Goal: Task Accomplishment & Management: Complete application form

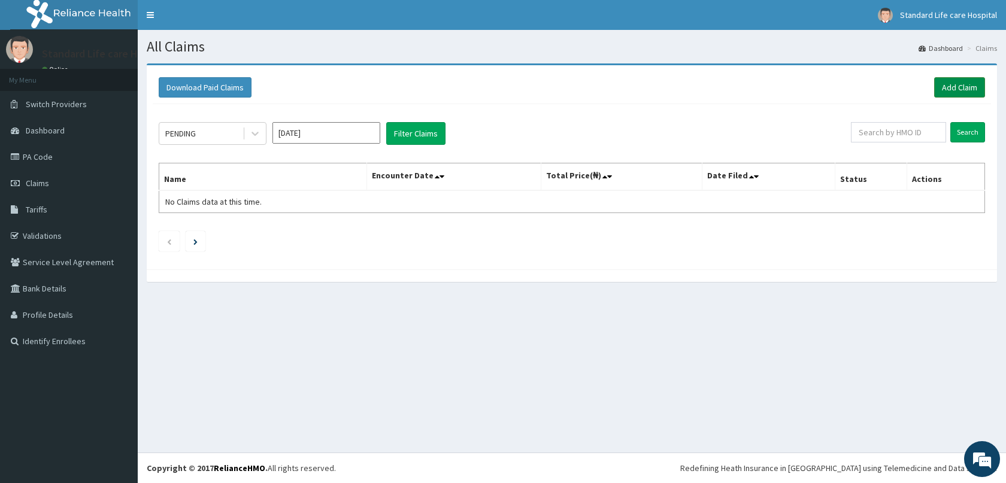
click at [951, 87] on link "Add Claim" at bounding box center [959, 87] width 51 height 20
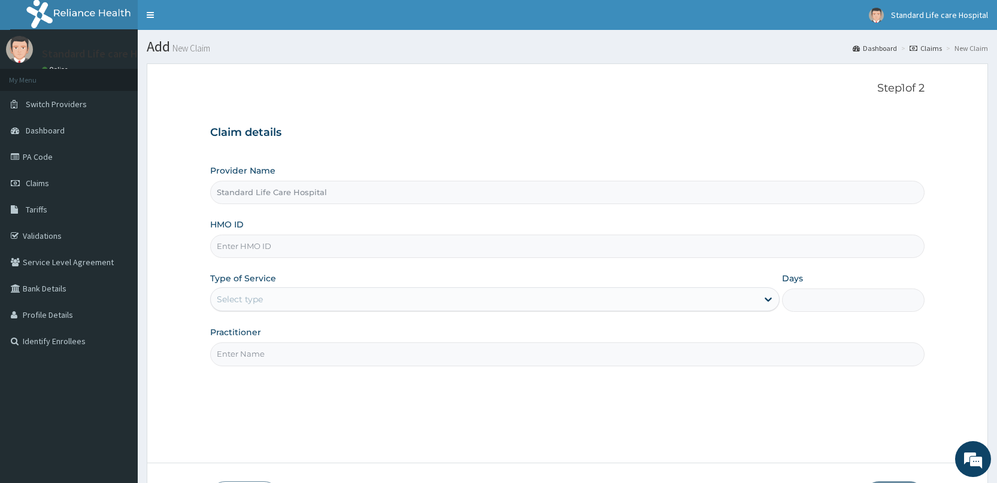
click at [335, 247] on input "HMO ID" at bounding box center [567, 246] width 714 height 23
drag, startPoint x: 242, startPoint y: 255, endPoint x: 244, endPoint y: 249, distance: 6.1
click at [242, 255] on input "HMO ID" at bounding box center [567, 246] width 714 height 23
paste input "AIP/10188/A"
type input "AIP/10188/A"
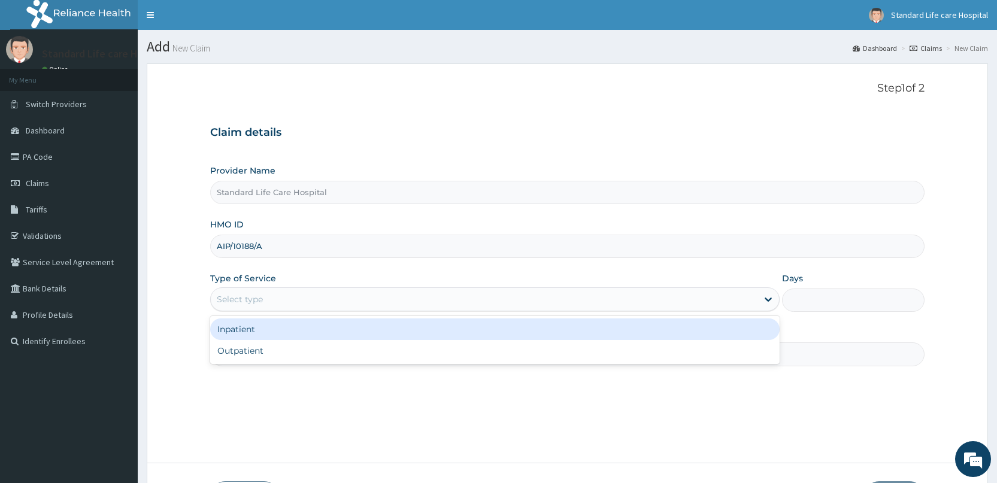
drag, startPoint x: 265, startPoint y: 296, endPoint x: 257, endPoint y: 328, distance: 32.5
click at [263, 299] on div "Select type" at bounding box center [484, 299] width 547 height 19
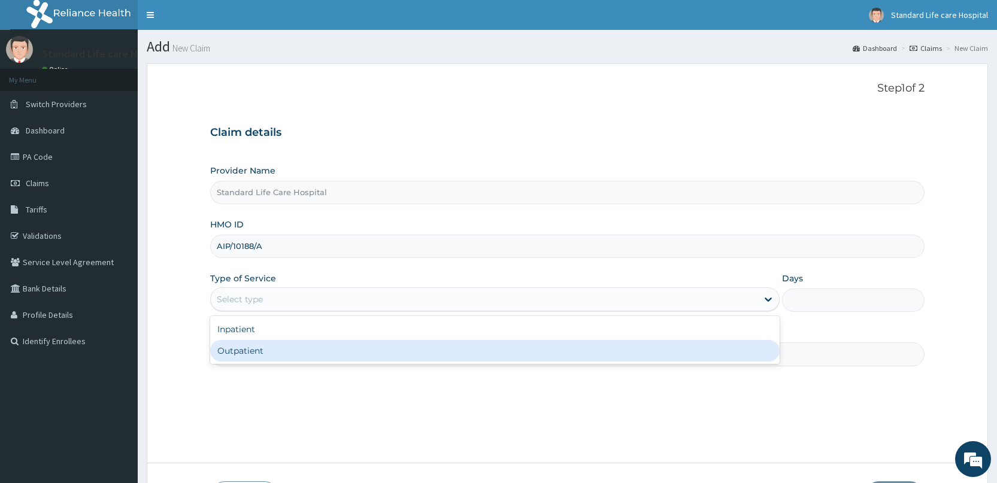
click at [251, 353] on div "Outpatient" at bounding box center [494, 351] width 569 height 22
type input "1"
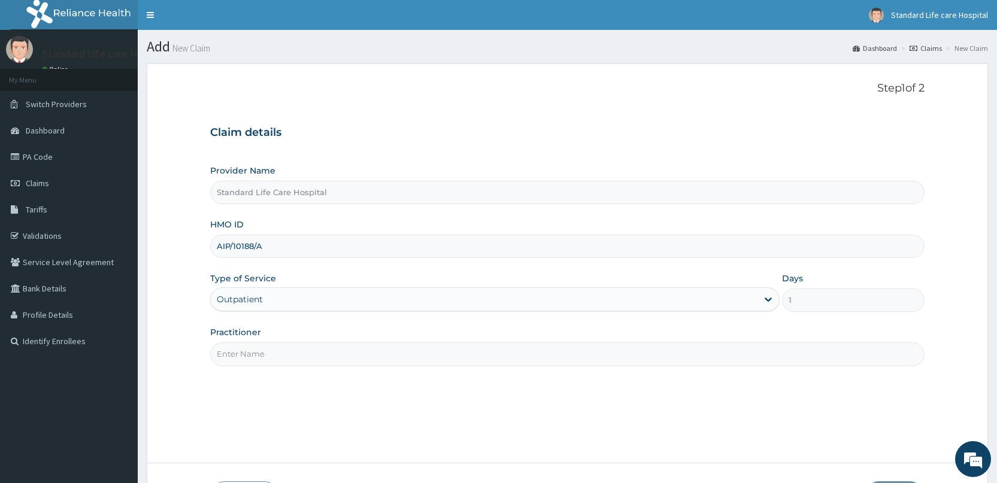
click at [265, 346] on input "Practitioner" at bounding box center [567, 353] width 714 height 23
click at [274, 347] on input "Dr Korede" at bounding box center [567, 353] width 714 height 23
type input "D"
click at [246, 358] on input "Practitioner" at bounding box center [567, 353] width 714 height 23
type input "DR ADEDIRAN"
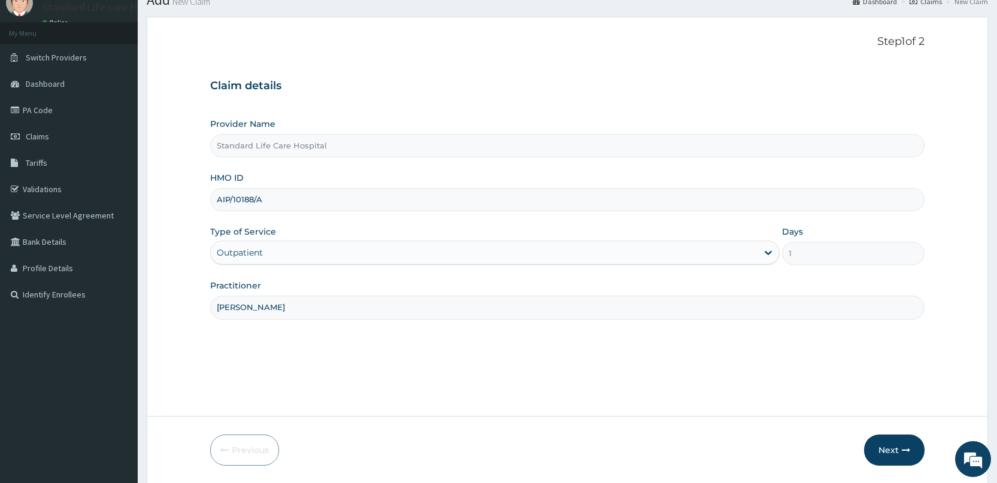
scroll to position [87, 0]
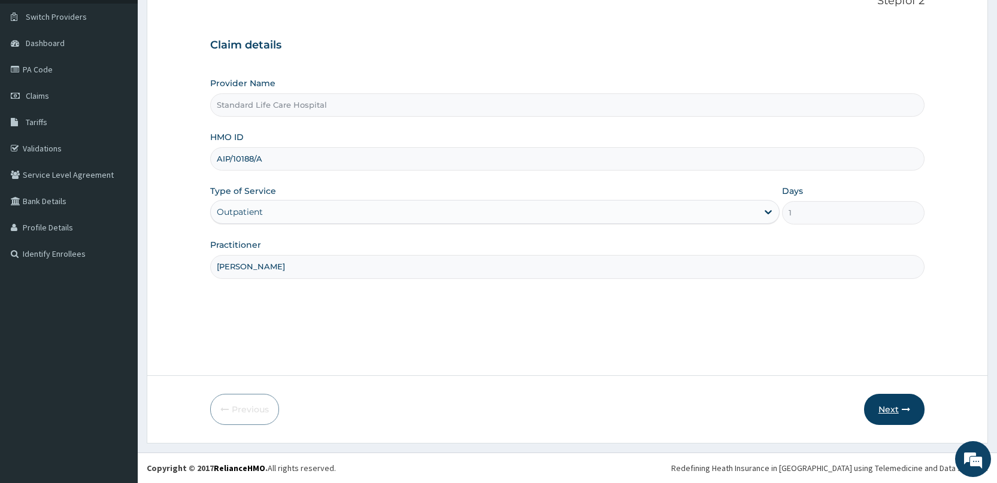
click at [883, 410] on button "Next" at bounding box center [894, 409] width 60 height 31
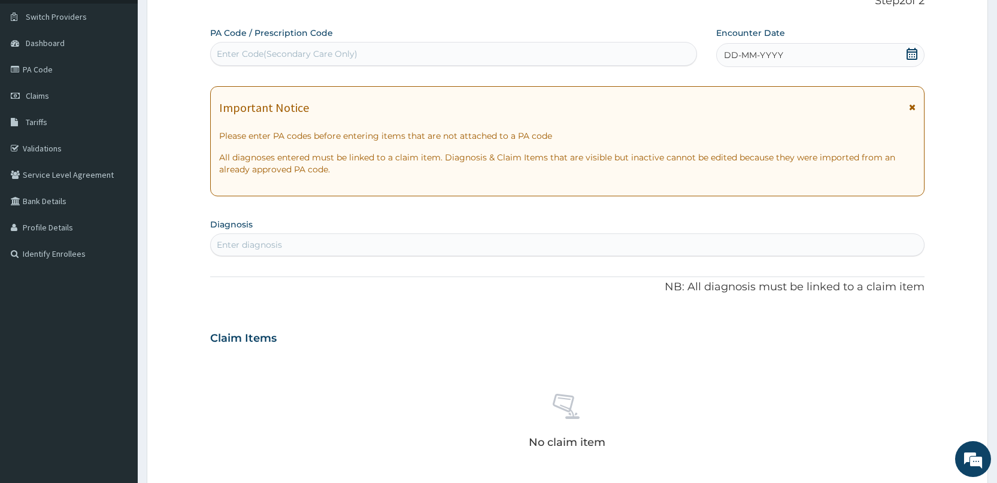
click at [907, 55] on icon at bounding box center [912, 54] width 11 height 12
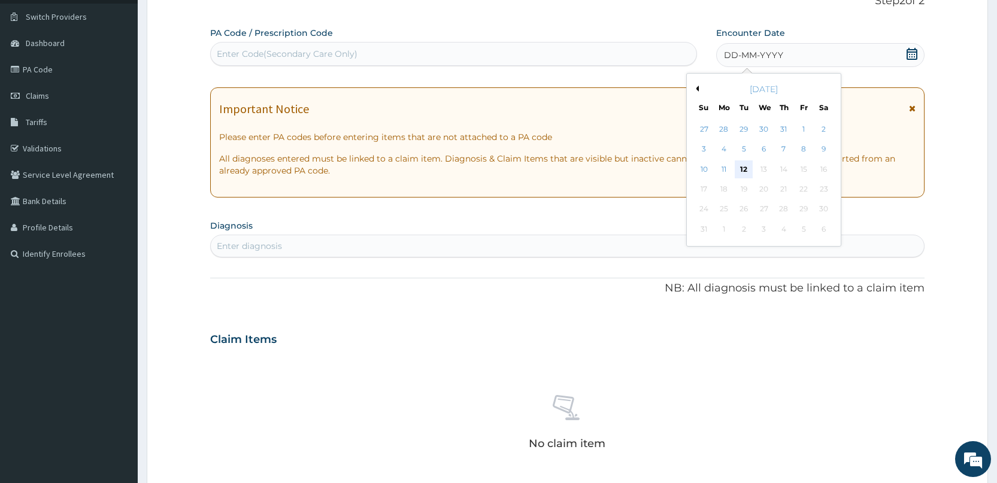
click at [745, 168] on div "12" at bounding box center [744, 169] width 18 height 18
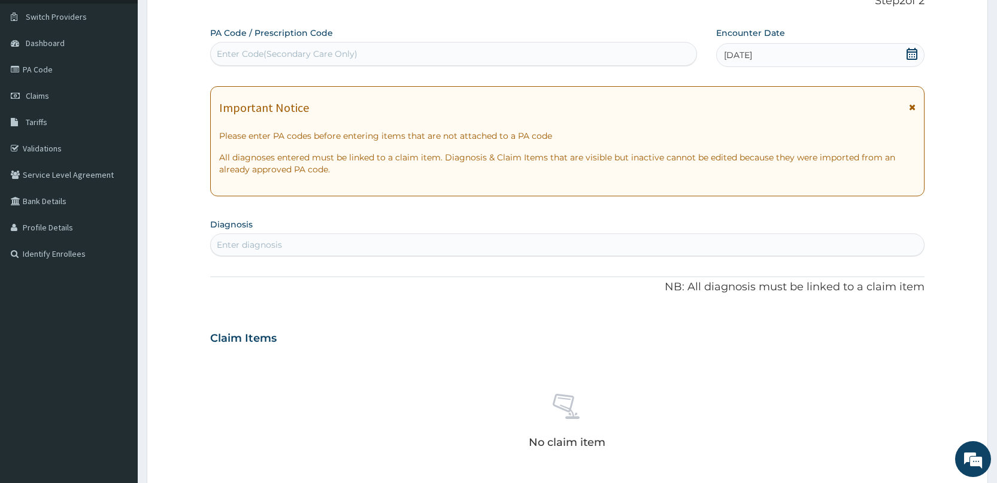
click at [495, 246] on div "Enter diagnosis" at bounding box center [567, 244] width 713 height 19
type input "dy"
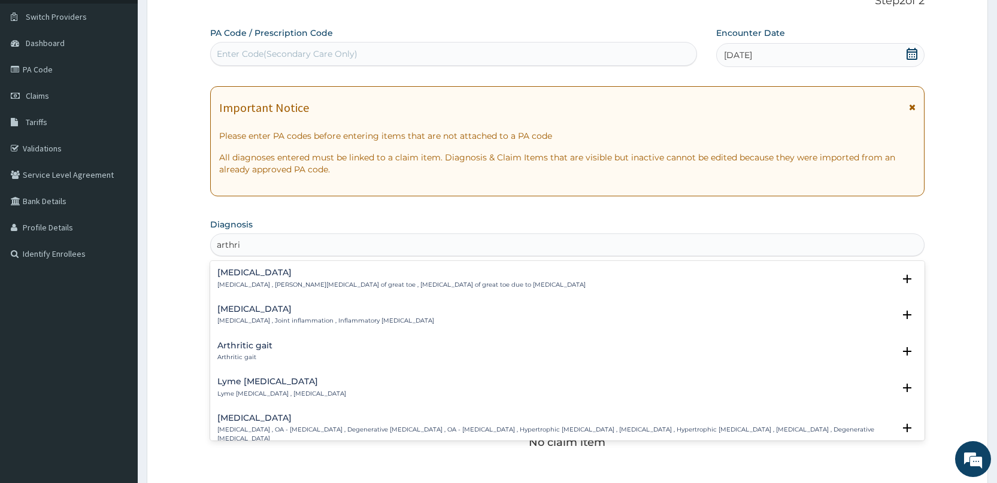
type input "arthrit"
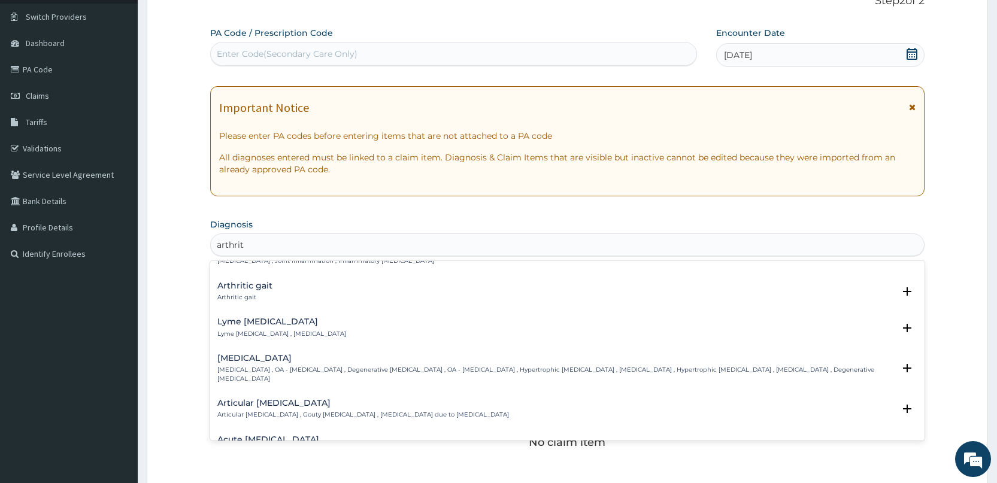
scroll to position [0, 0]
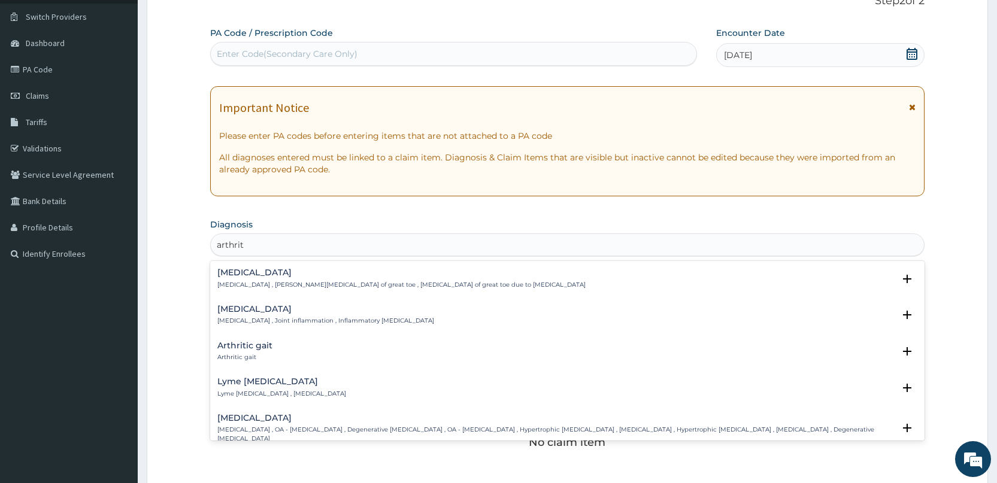
click at [244, 310] on h4 "Arthritis" at bounding box center [325, 309] width 217 height 9
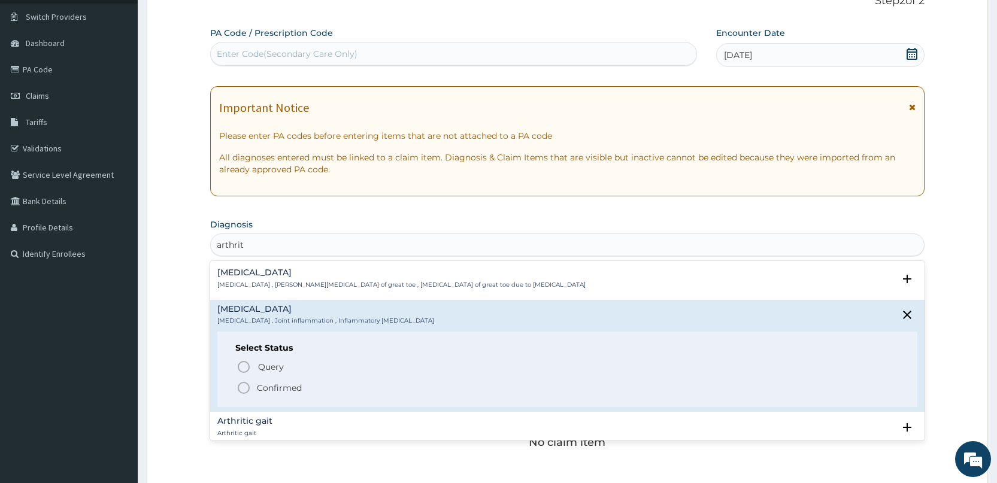
click at [242, 386] on icon "status option filled" at bounding box center [244, 388] width 14 height 14
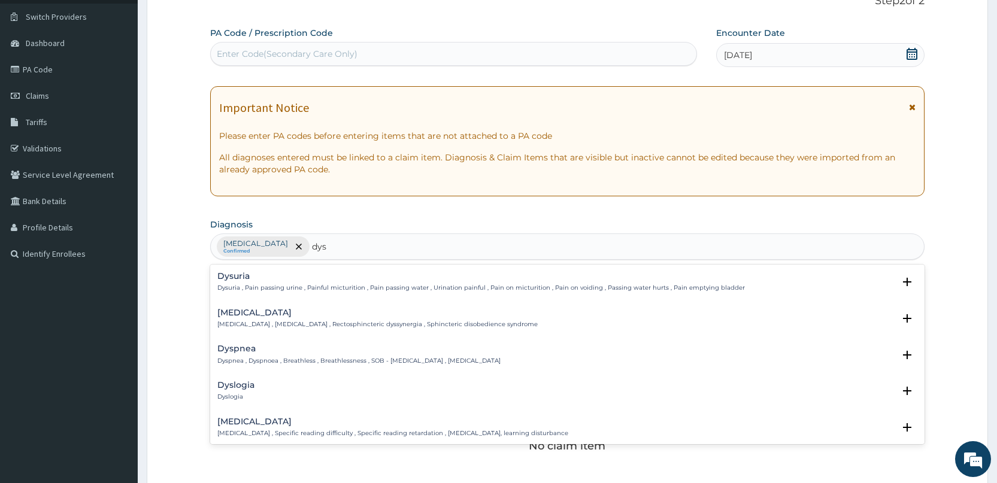
type input "dysl"
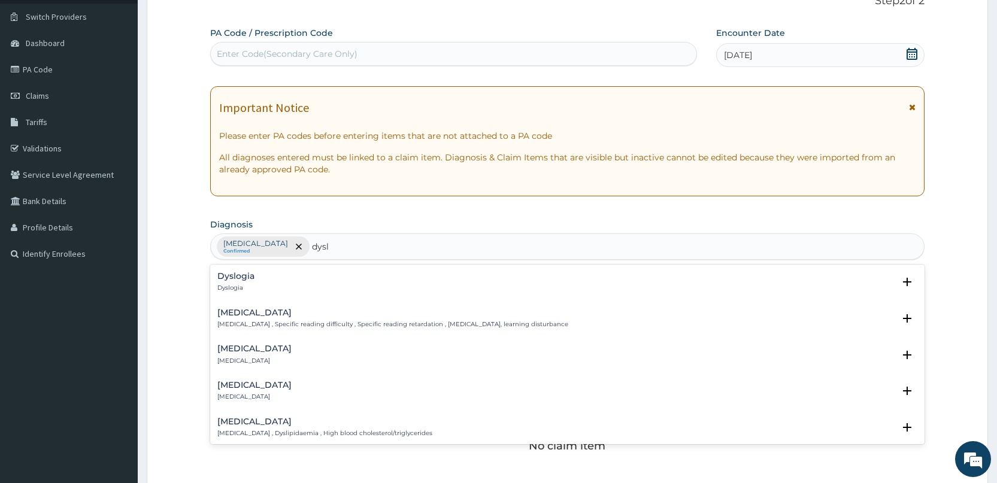
click at [257, 424] on h4 "Dyslipidemia" at bounding box center [324, 421] width 215 height 9
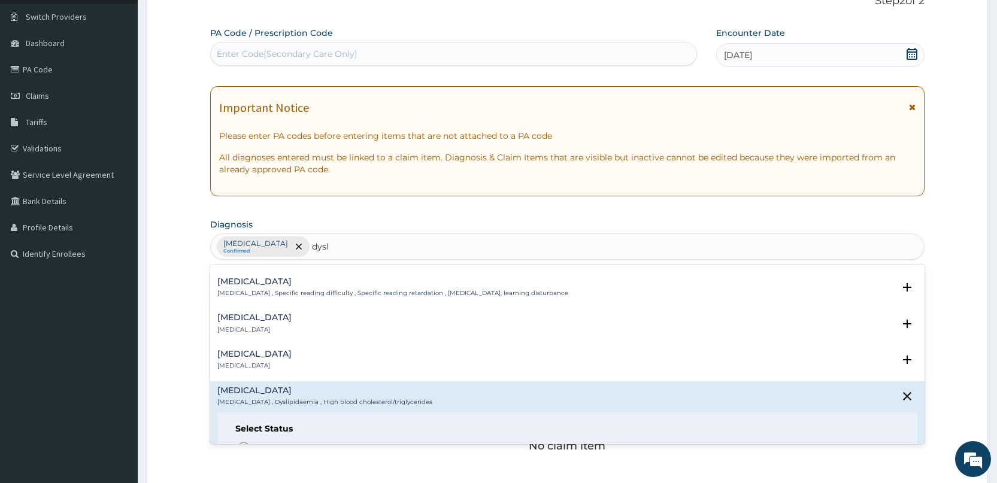
scroll to position [120, 0]
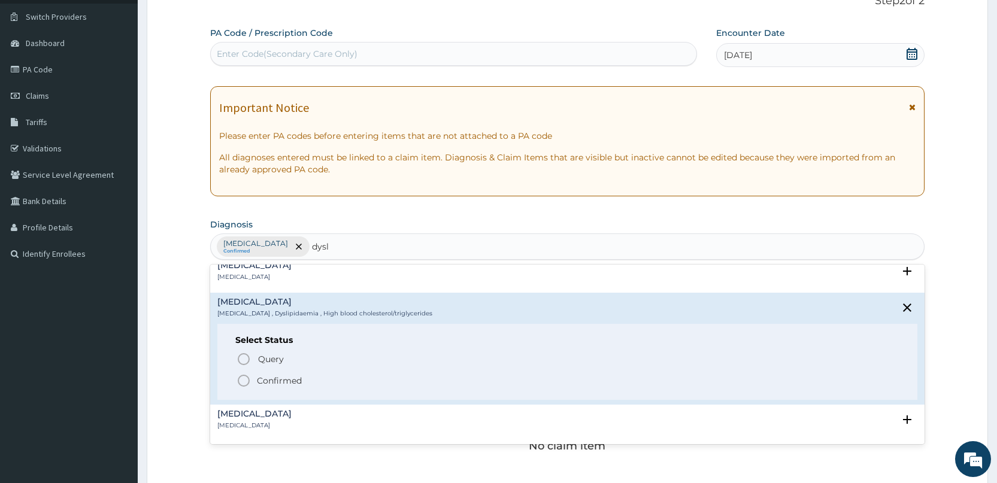
click at [241, 378] on icon "status option filled" at bounding box center [244, 381] width 14 height 14
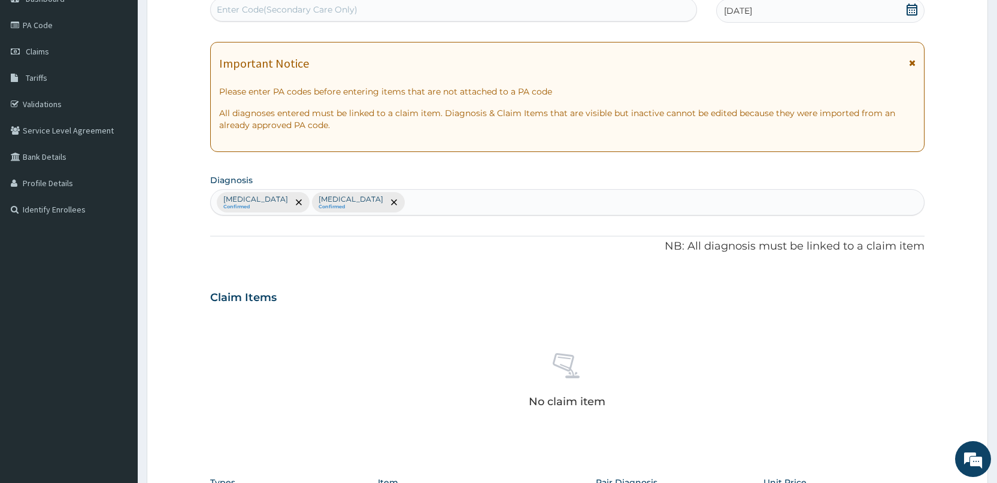
scroll to position [380, 0]
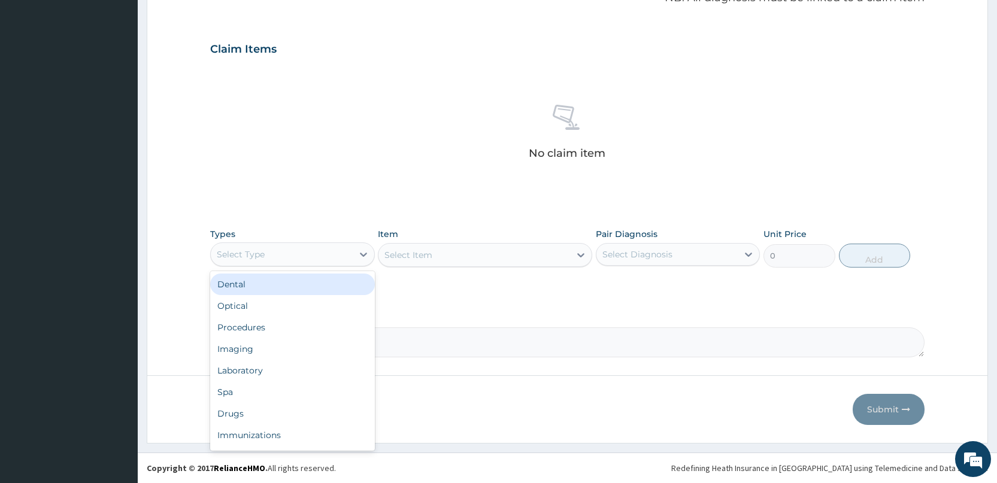
click at [320, 248] on div "Select Type" at bounding box center [281, 254] width 141 height 19
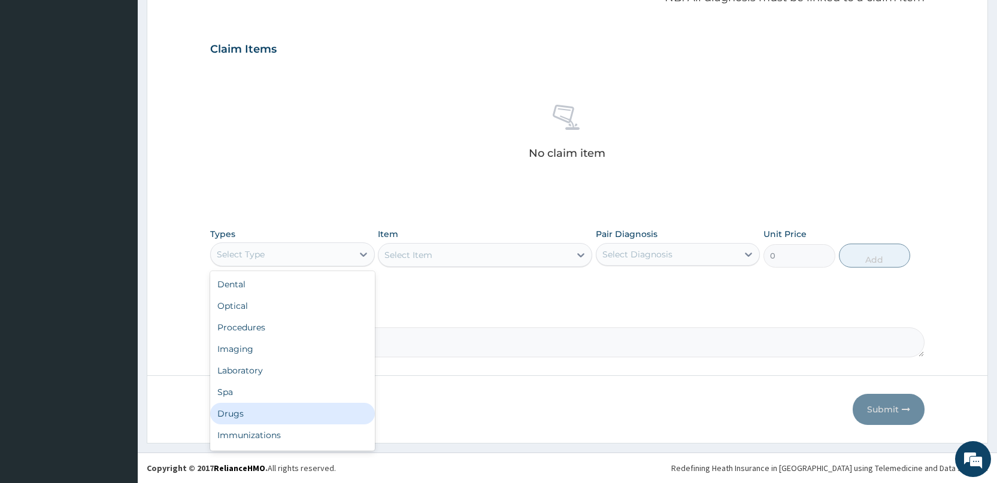
click at [231, 413] on div "Drugs" at bounding box center [292, 414] width 164 height 22
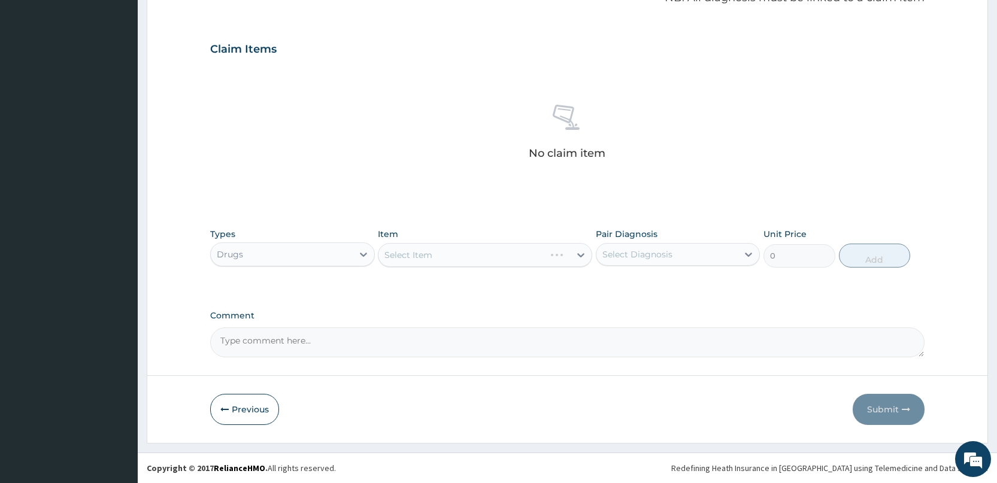
click at [472, 253] on div "Select Item" at bounding box center [485, 255] width 214 height 24
click at [471, 253] on div "Select Item" at bounding box center [485, 255] width 214 height 24
click at [471, 253] on div "Select Item" at bounding box center [474, 254] width 192 height 19
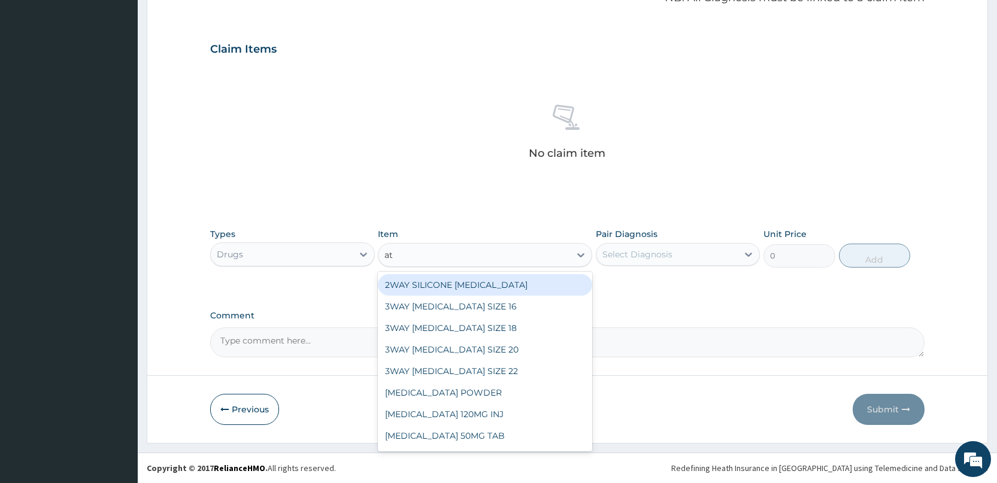
type input "ato"
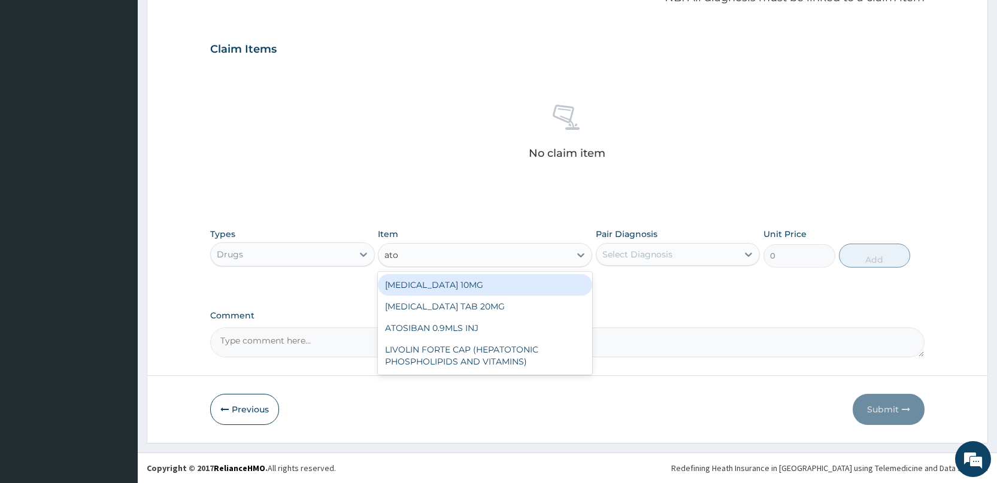
click at [469, 284] on div "ATORVASTATIN 10MG" at bounding box center [485, 285] width 214 height 22
type input "78.75"
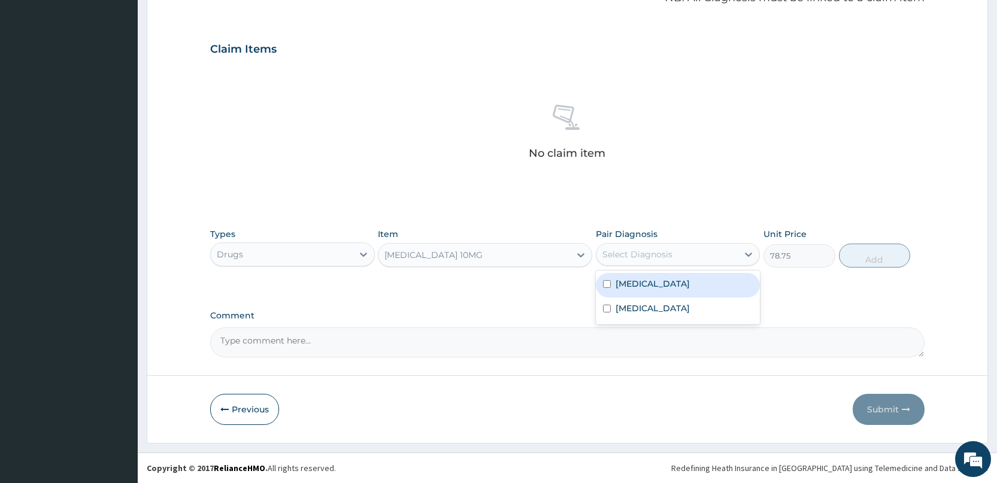
click at [689, 253] on div "Select Diagnosis" at bounding box center [666, 254] width 141 height 19
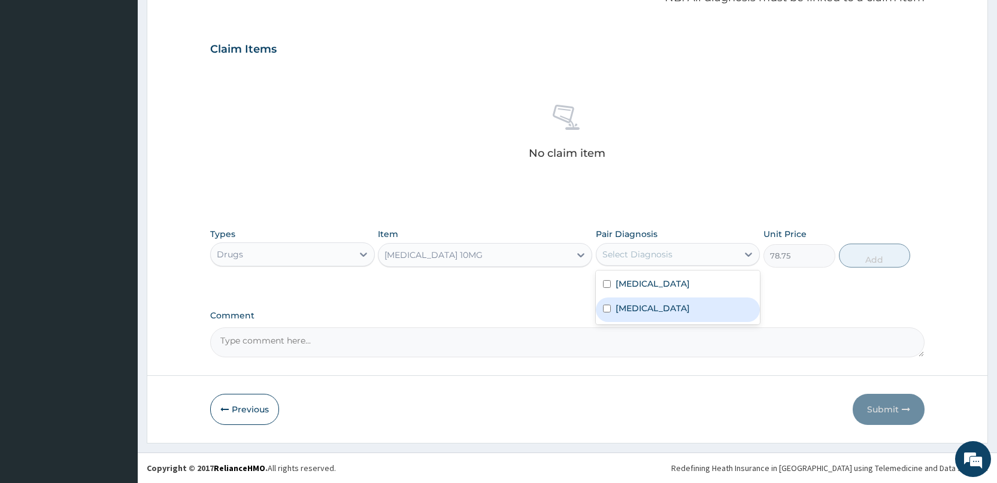
click at [610, 308] on input "checkbox" at bounding box center [607, 309] width 8 height 8
checkbox input "true"
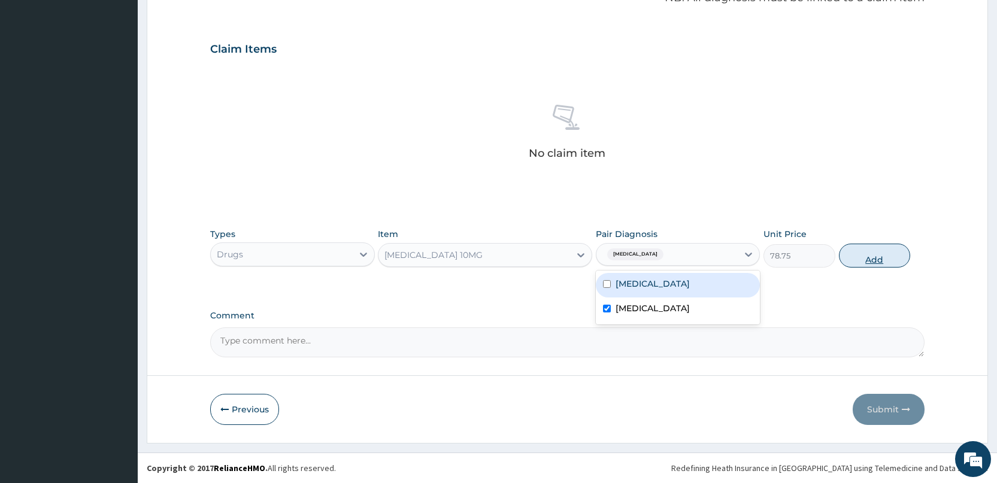
click at [867, 261] on button "Add" at bounding box center [874, 256] width 71 height 24
type input "0"
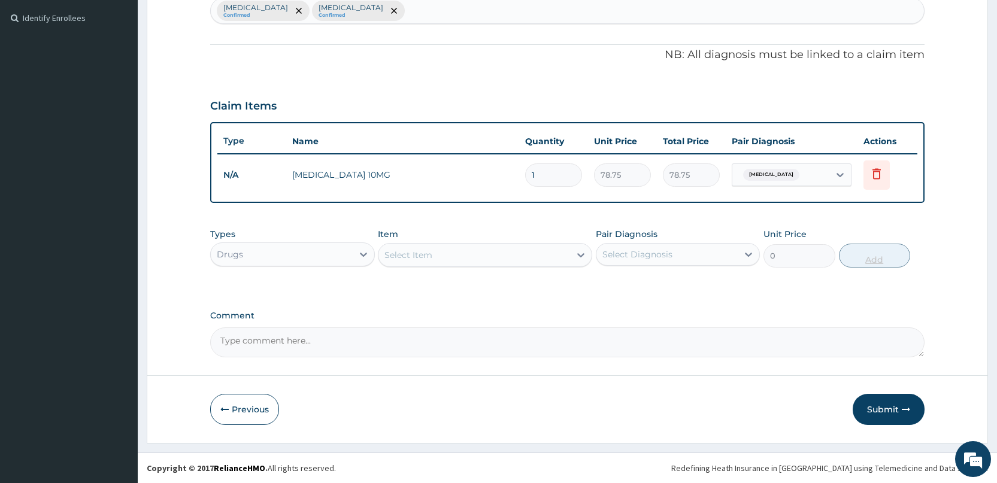
scroll to position [323, 0]
click at [433, 258] on div "Select Item" at bounding box center [474, 254] width 192 height 19
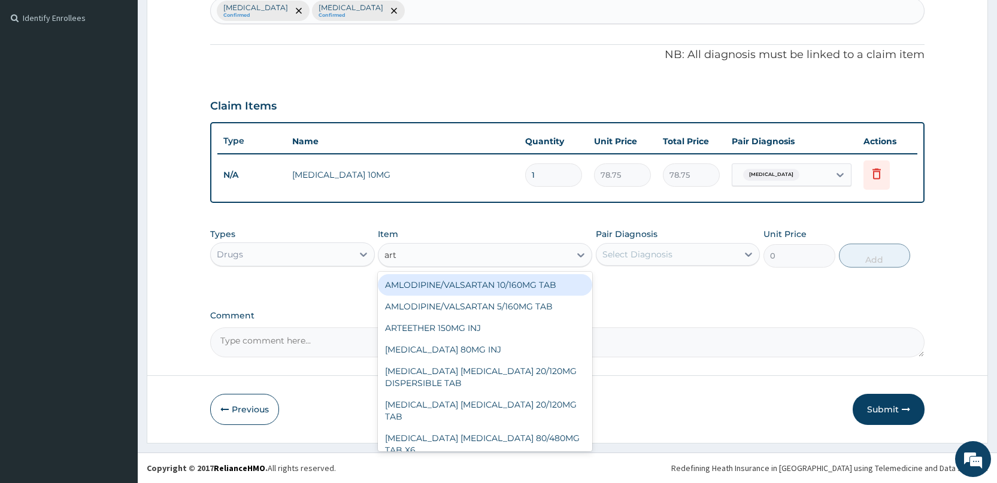
type input "arth"
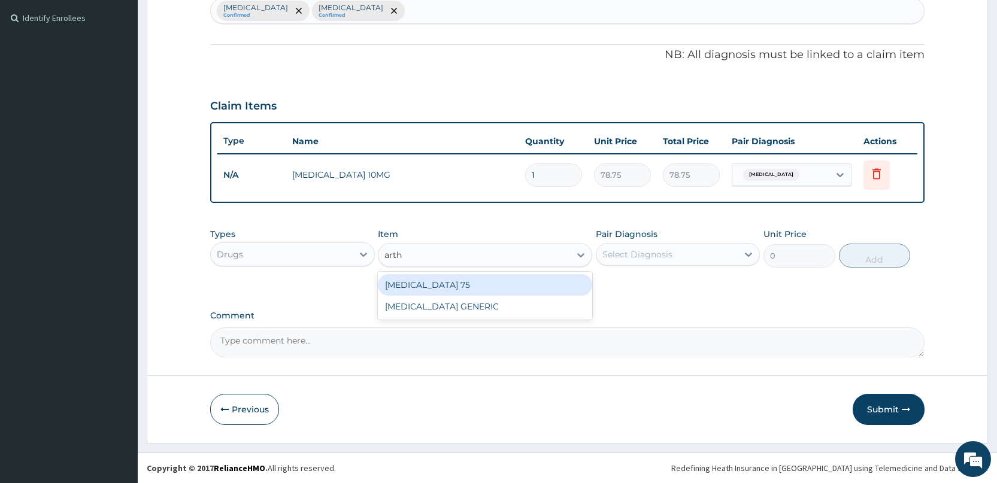
click at [438, 285] on div "ARTHROTEC 75" at bounding box center [485, 285] width 214 height 22
type input "223.3"
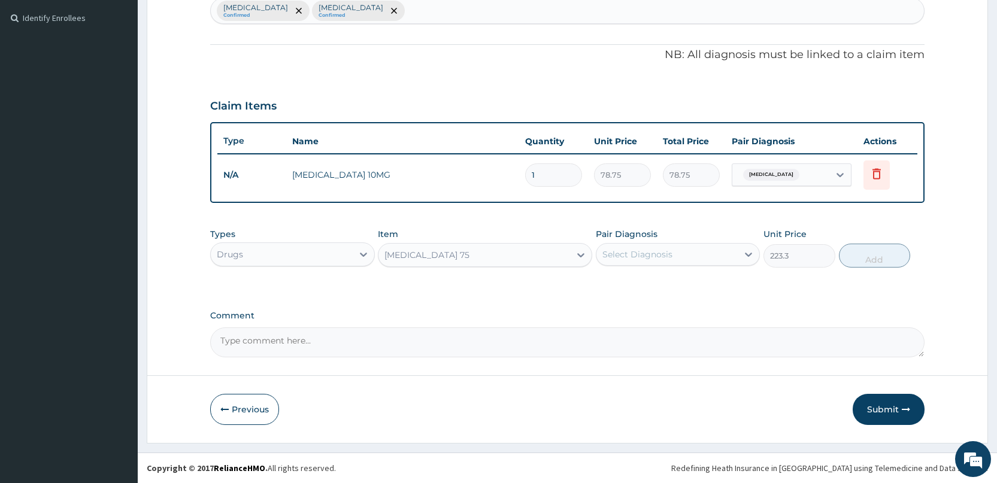
click at [613, 241] on div "Pair Diagnosis Select Diagnosis" at bounding box center [678, 248] width 164 height 40
click at [614, 250] on div "Select Diagnosis" at bounding box center [637, 254] width 70 height 12
click at [625, 284] on label "Arthritis" at bounding box center [653, 284] width 74 height 12
checkbox input "true"
click at [872, 255] on button "Add" at bounding box center [874, 256] width 71 height 24
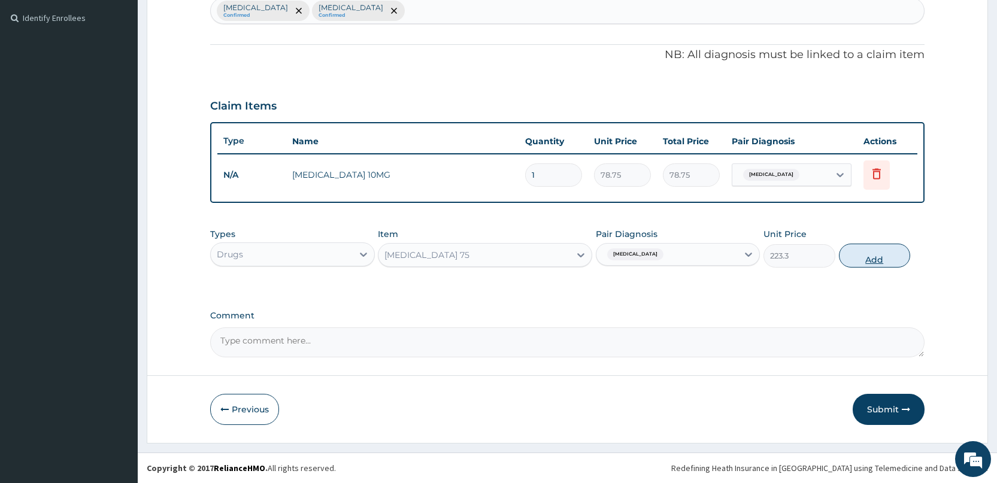
type input "0"
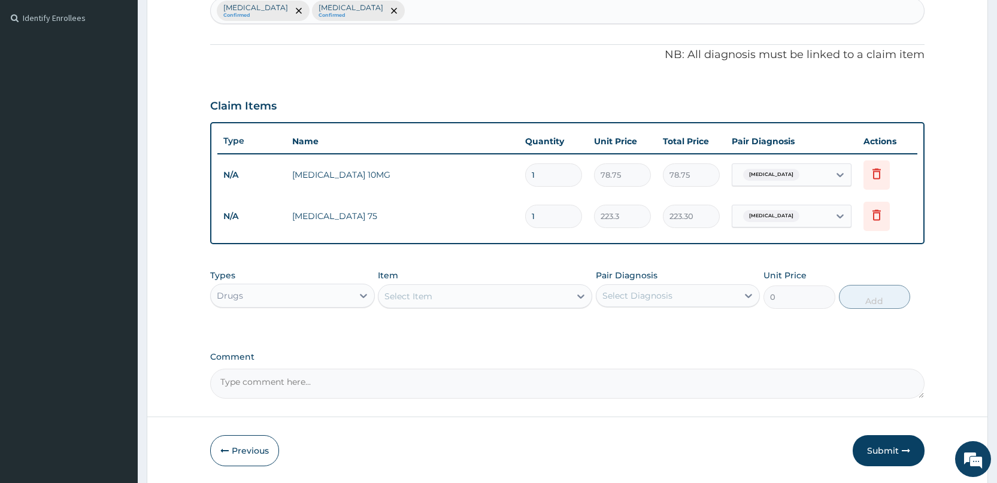
click at [554, 213] on input "1" at bounding box center [553, 216] width 57 height 23
type input "14"
type input "3126.20"
type input "14"
click at [544, 168] on input "1" at bounding box center [553, 174] width 57 height 23
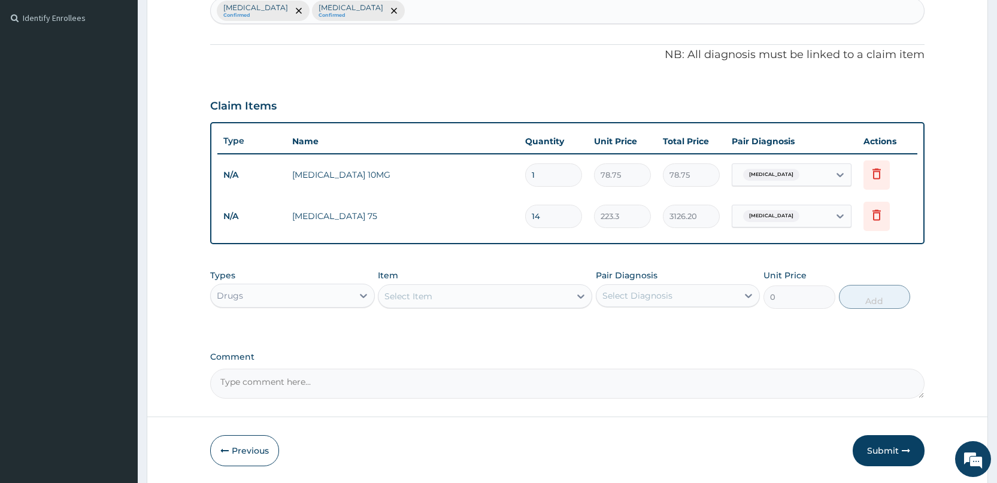
type input "14"
type input "1102.50"
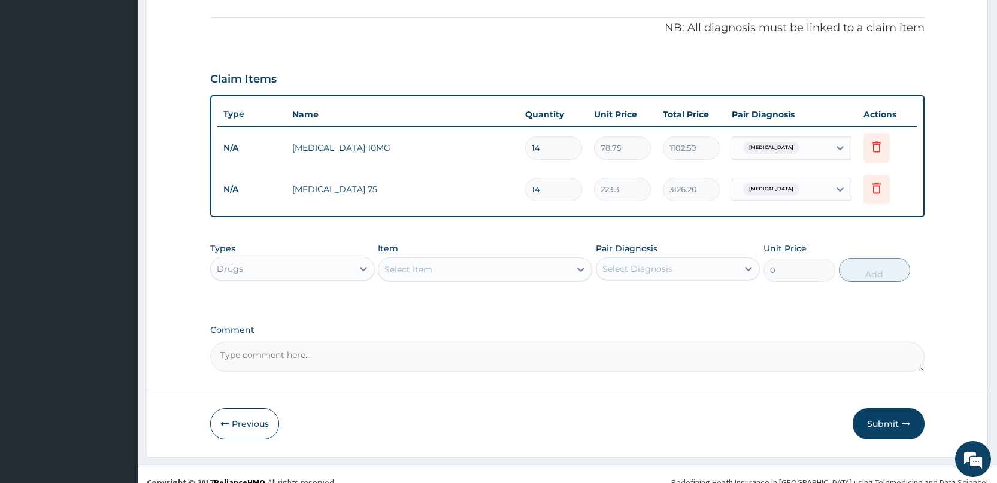
scroll to position [365, 0]
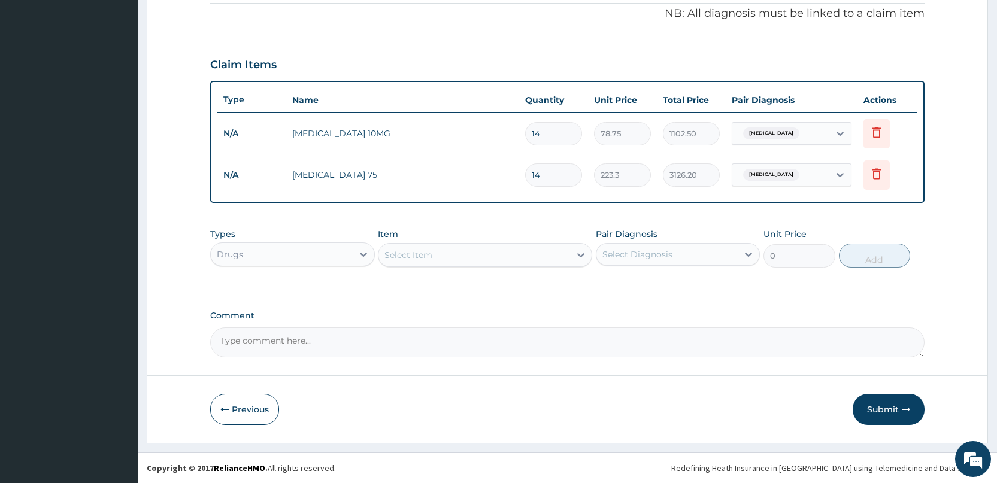
type input "14"
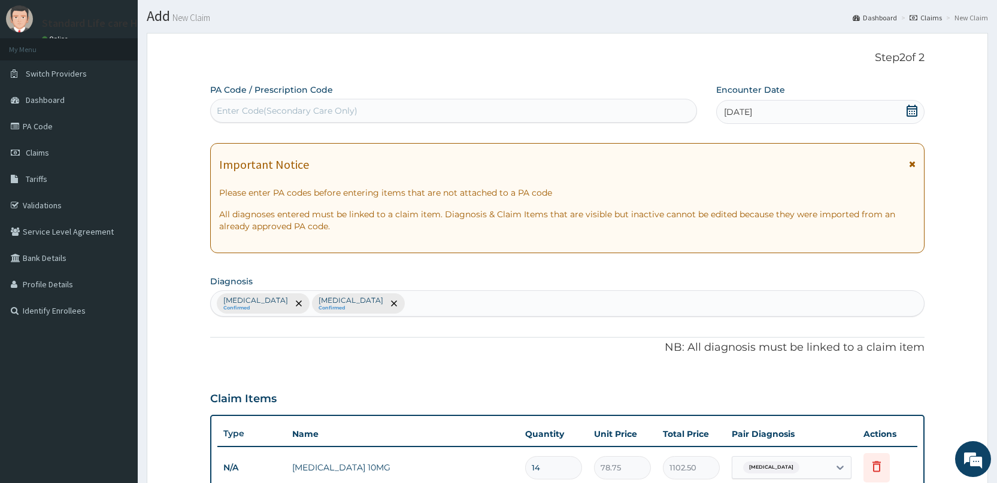
scroll to position [0, 0]
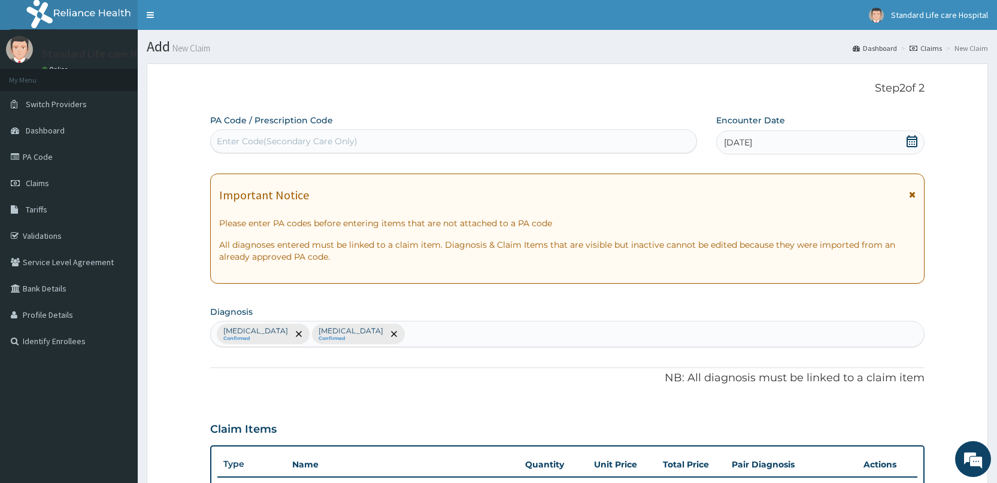
click at [404, 328] on div "Arthritis Confirmed Dyslipidemia Confirmed" at bounding box center [567, 334] width 713 height 25
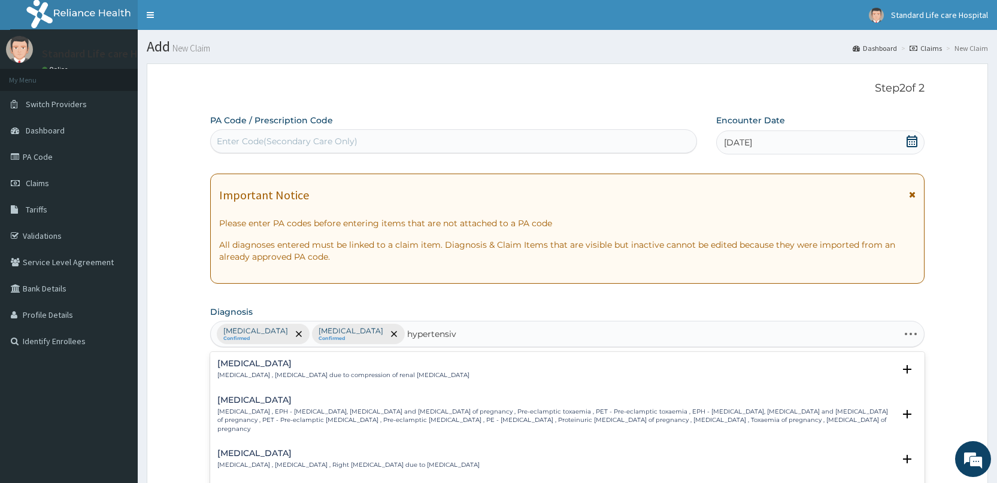
type input "hypertensive"
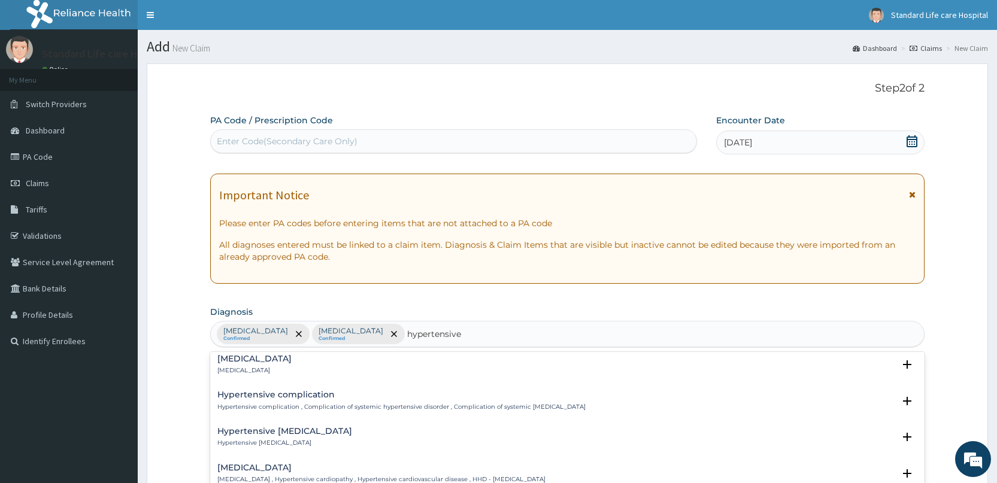
scroll to position [240, 0]
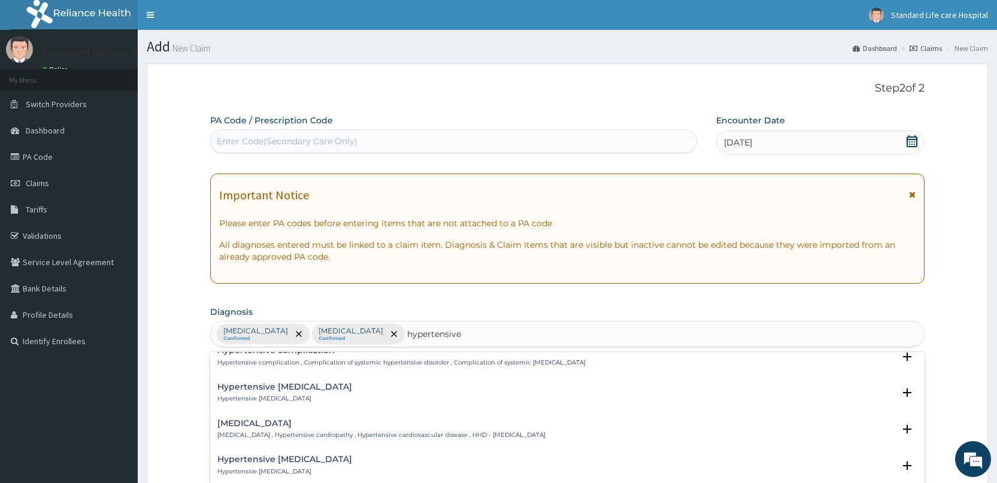
click at [307, 423] on h4 "Hypertensive heart disease" at bounding box center [381, 423] width 328 height 9
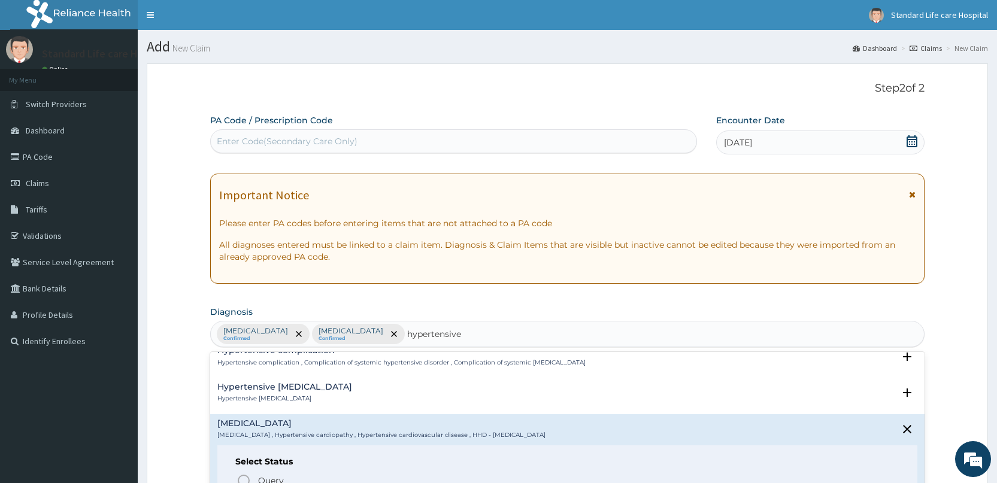
scroll to position [359, 0]
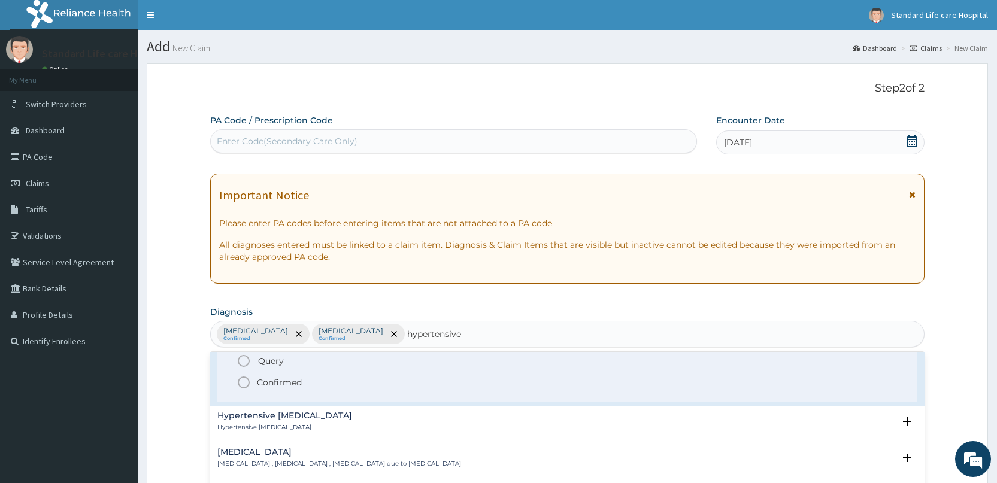
click at [242, 378] on icon "status option filled" at bounding box center [244, 382] width 14 height 14
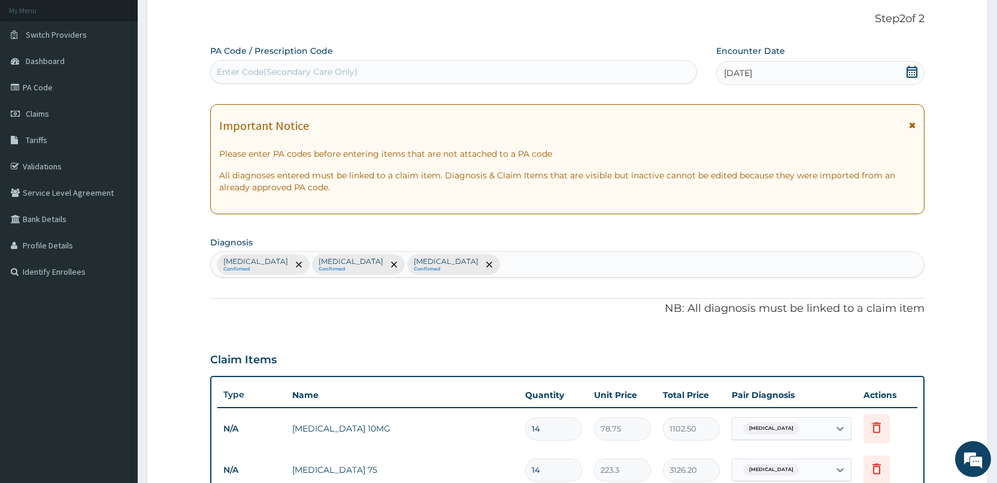
scroll to position [365, 0]
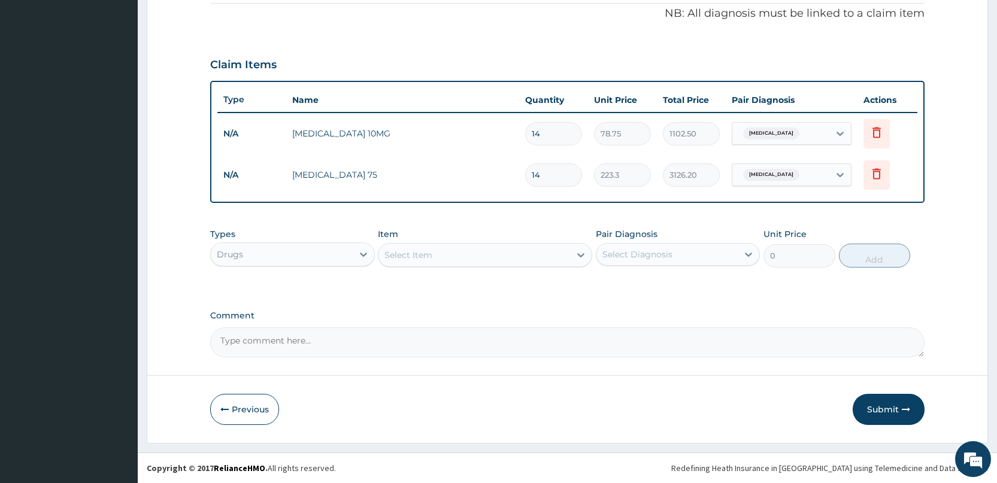
click at [431, 251] on div "Select Item" at bounding box center [408, 255] width 48 height 12
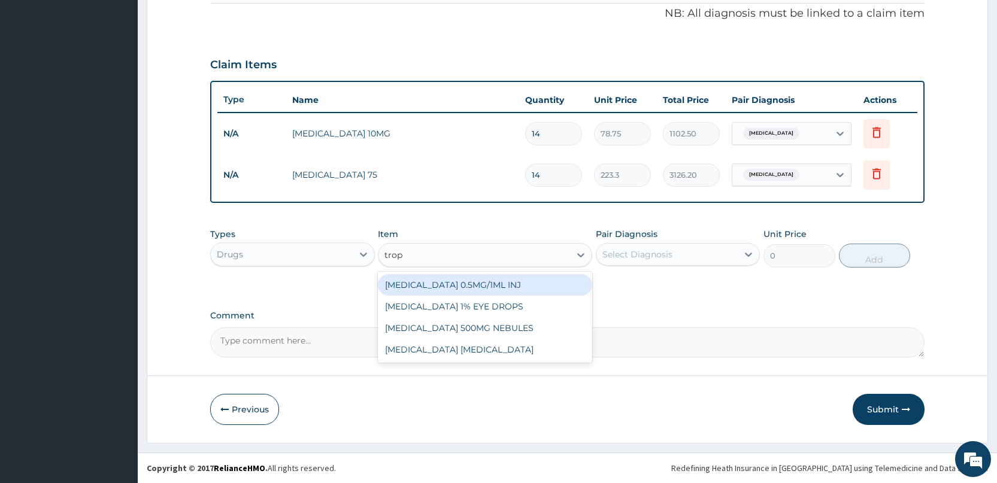
type input "trop"
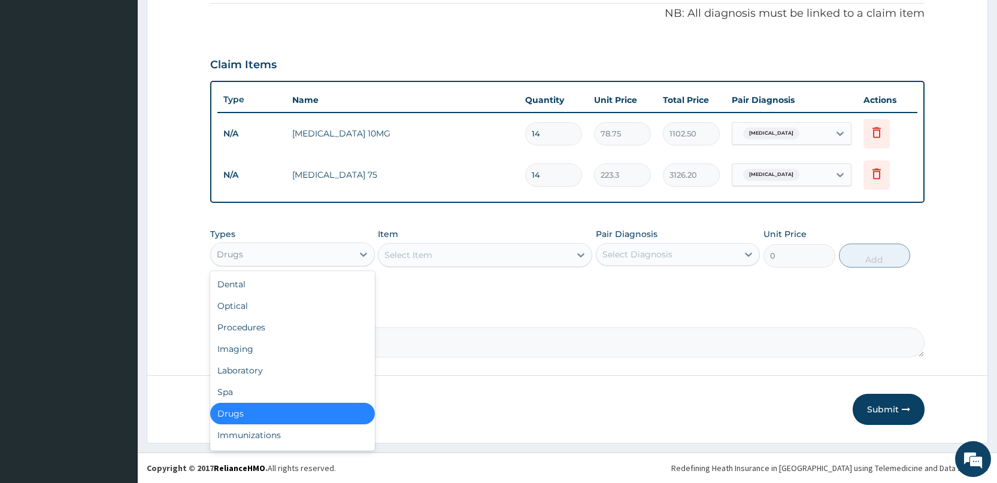
click at [280, 251] on div "Drugs" at bounding box center [281, 254] width 141 height 19
click at [255, 366] on div "Laboratory" at bounding box center [292, 371] width 164 height 22
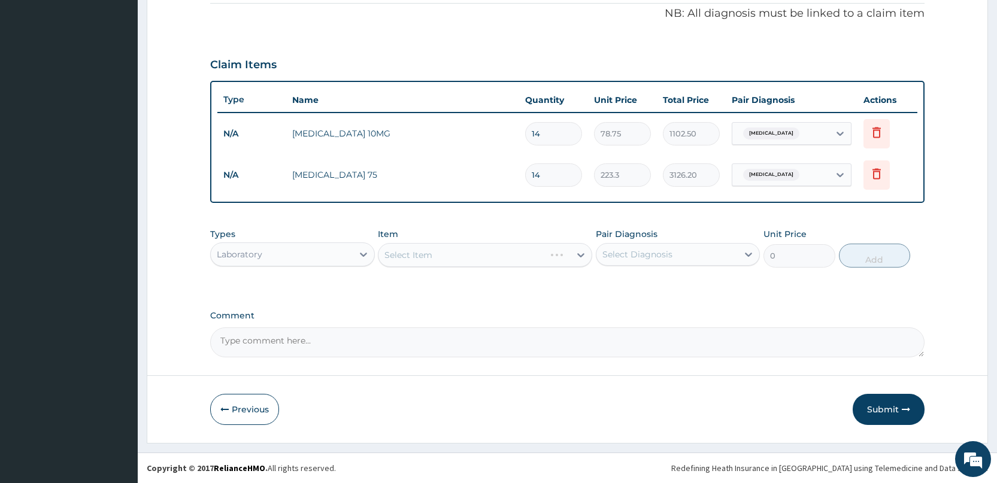
click at [409, 251] on div "Select Item" at bounding box center [485, 255] width 214 height 24
click at [410, 254] on div "Select Item" at bounding box center [485, 255] width 214 height 24
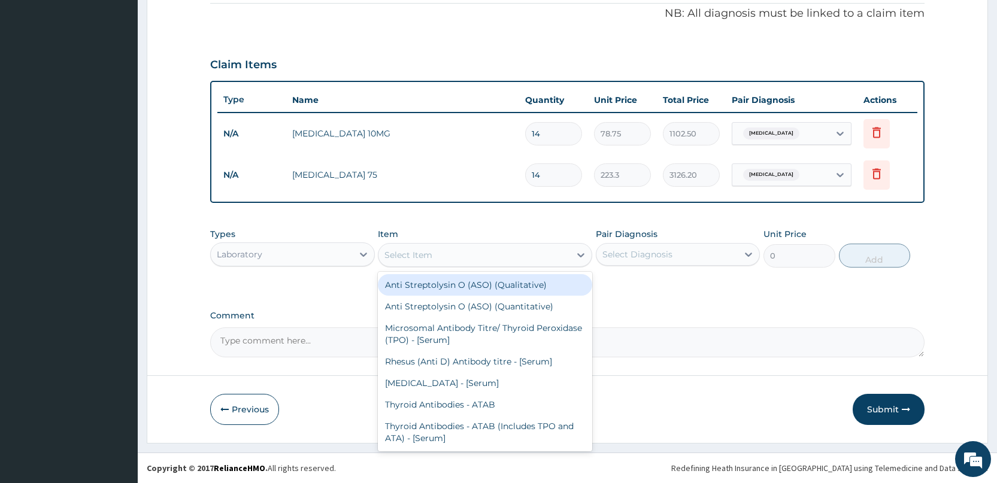
click at [410, 254] on div "Select Item" at bounding box center [408, 255] width 48 height 12
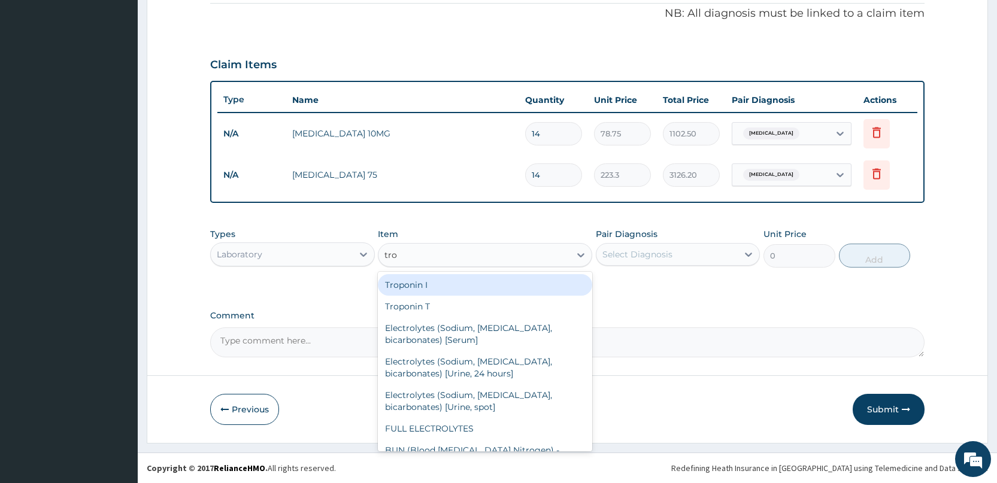
type input "trop"
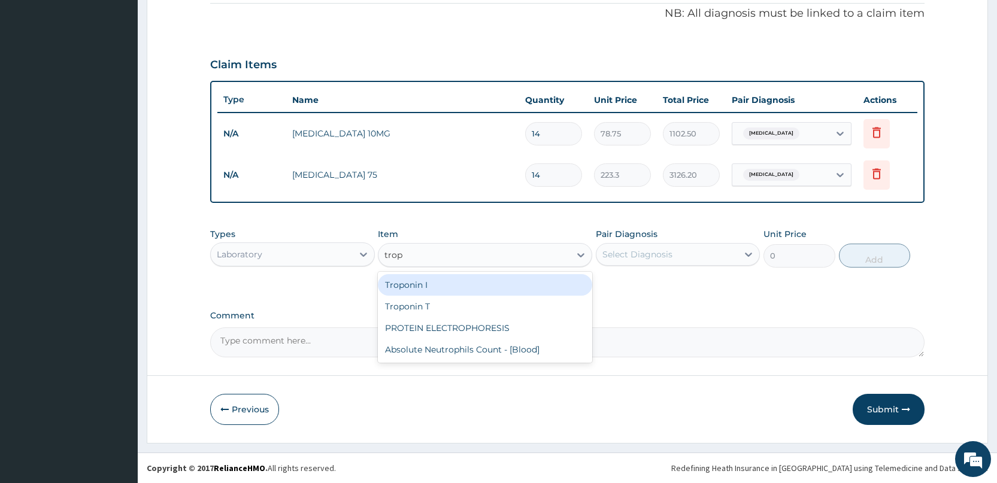
click at [409, 280] on div "Troponin I" at bounding box center [485, 285] width 214 height 22
type input "8000"
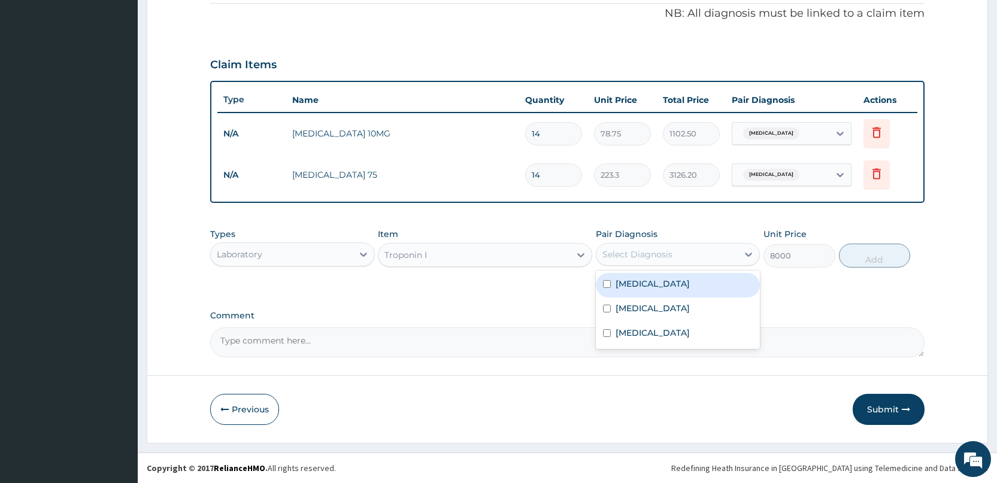
click at [614, 247] on div "Select Diagnosis" at bounding box center [666, 254] width 141 height 19
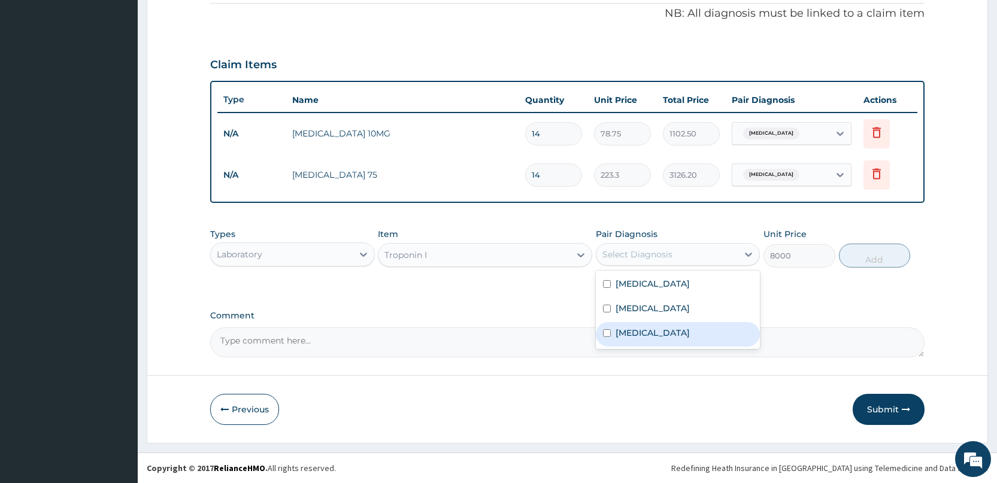
click at [613, 332] on div "Hypertensive heart disease" at bounding box center [678, 334] width 164 height 25
checkbox input "true"
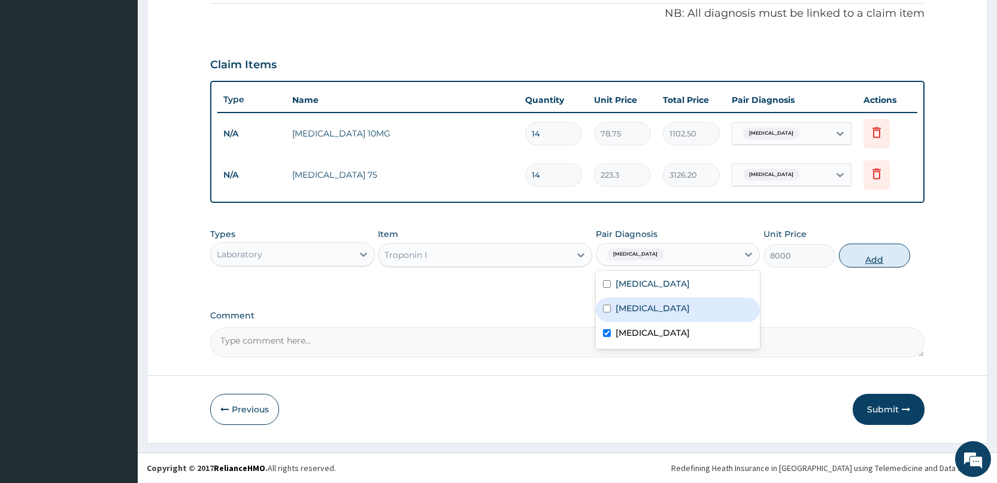
click at [871, 259] on button "Add" at bounding box center [874, 256] width 71 height 24
type input "0"
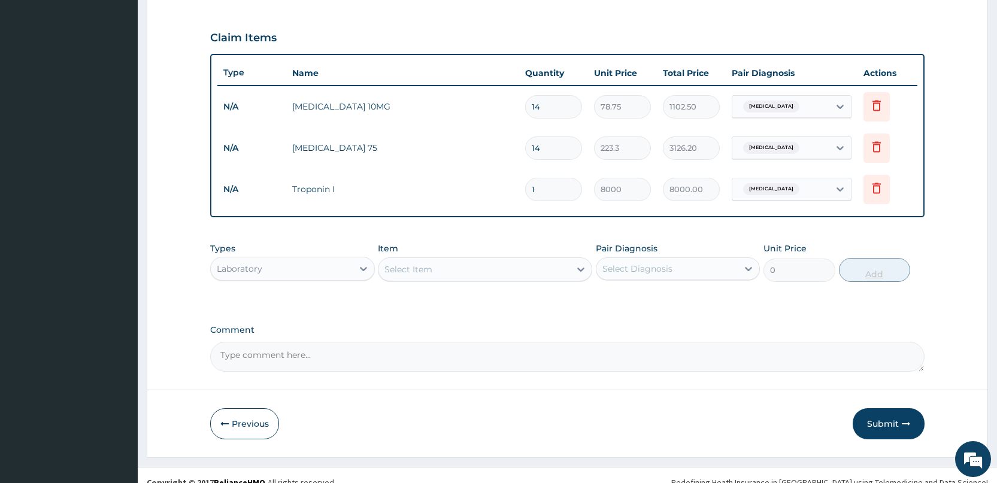
scroll to position [406, 0]
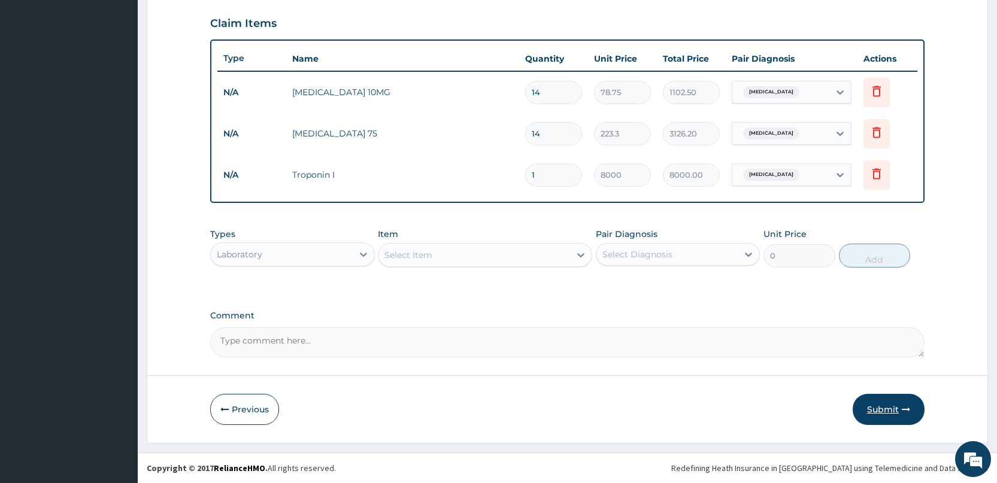
click at [888, 407] on button "Submit" at bounding box center [889, 409] width 72 height 31
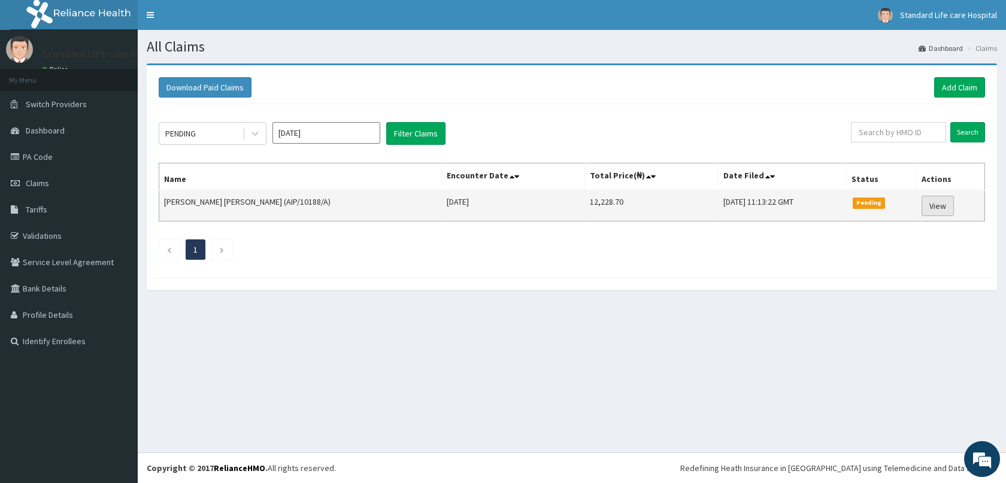
click at [926, 199] on link "View" at bounding box center [937, 206] width 32 height 20
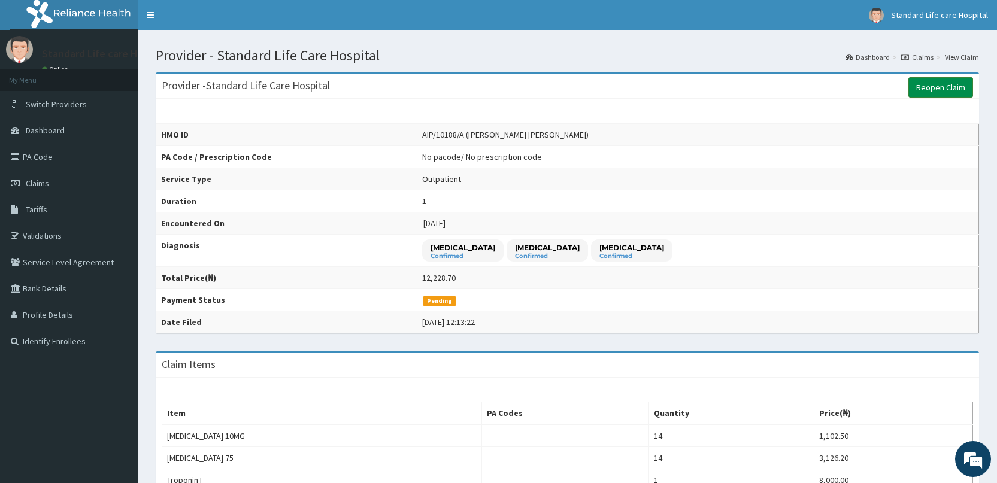
click at [941, 86] on link "Reopen Claim" at bounding box center [940, 87] width 65 height 20
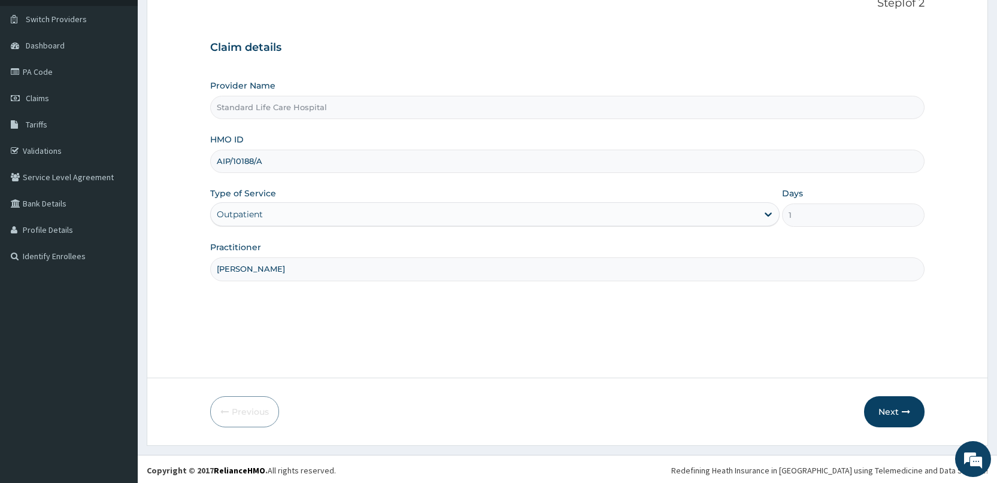
scroll to position [87, 0]
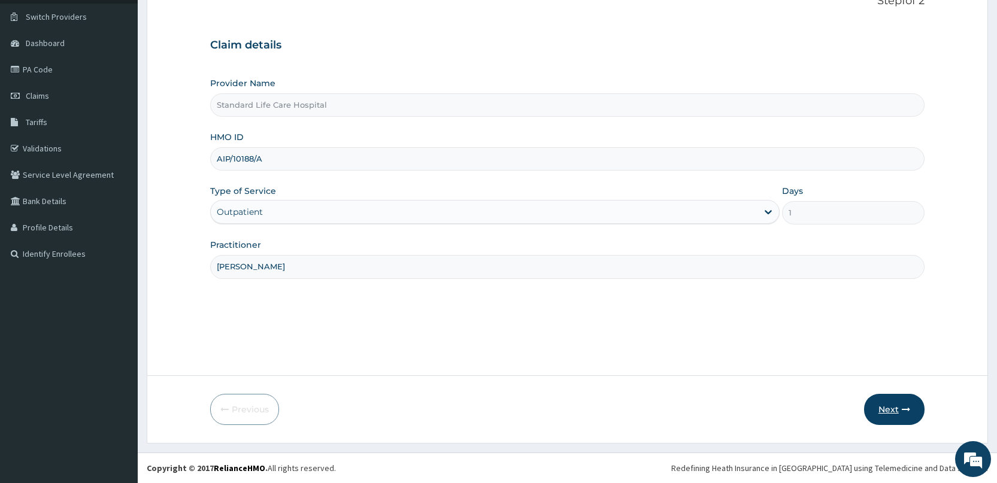
click at [892, 410] on button "Next" at bounding box center [894, 409] width 60 height 31
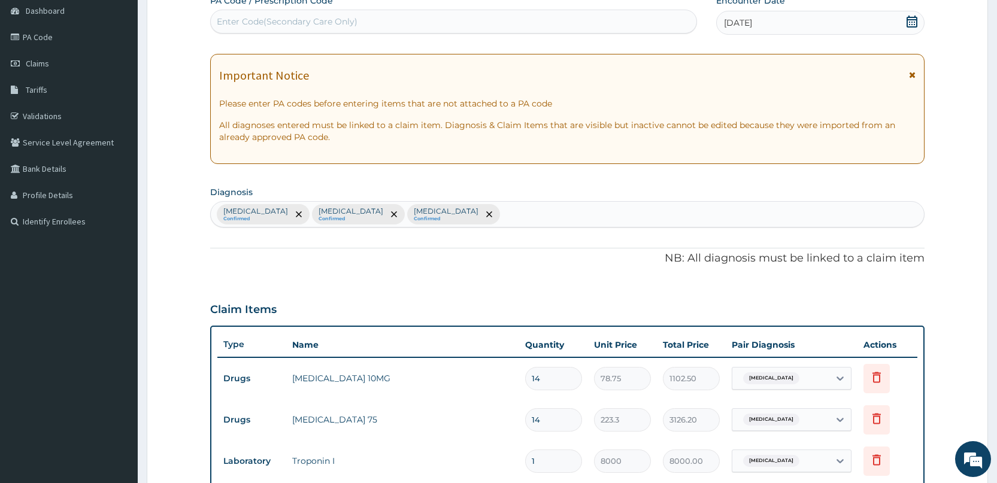
scroll to position [299, 0]
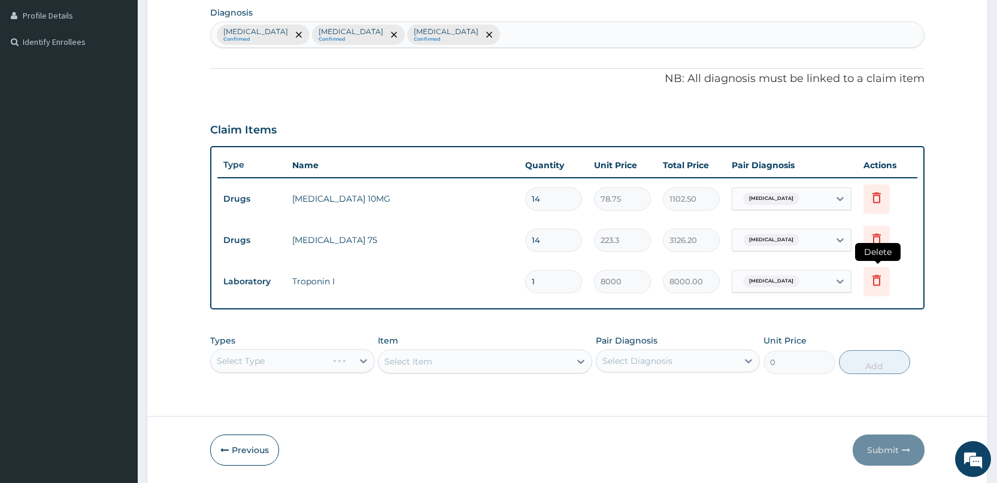
click at [874, 274] on icon at bounding box center [876, 280] width 14 height 14
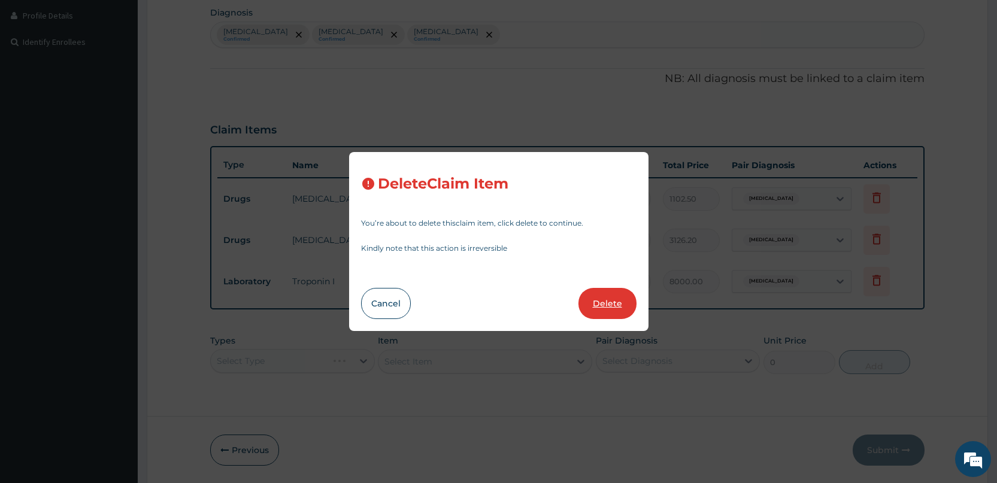
click at [614, 310] on button "Delete" at bounding box center [607, 303] width 58 height 31
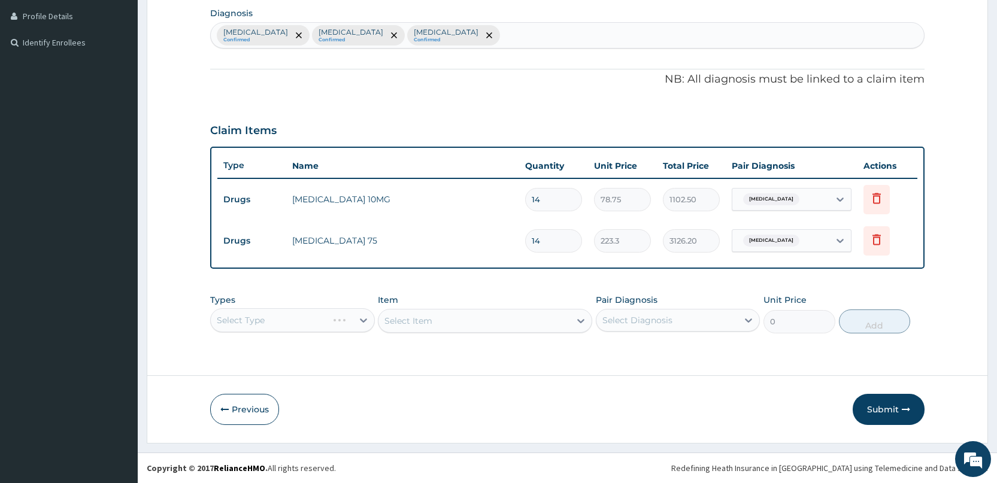
scroll to position [299, 0]
click at [871, 240] on icon at bounding box center [876, 239] width 14 height 14
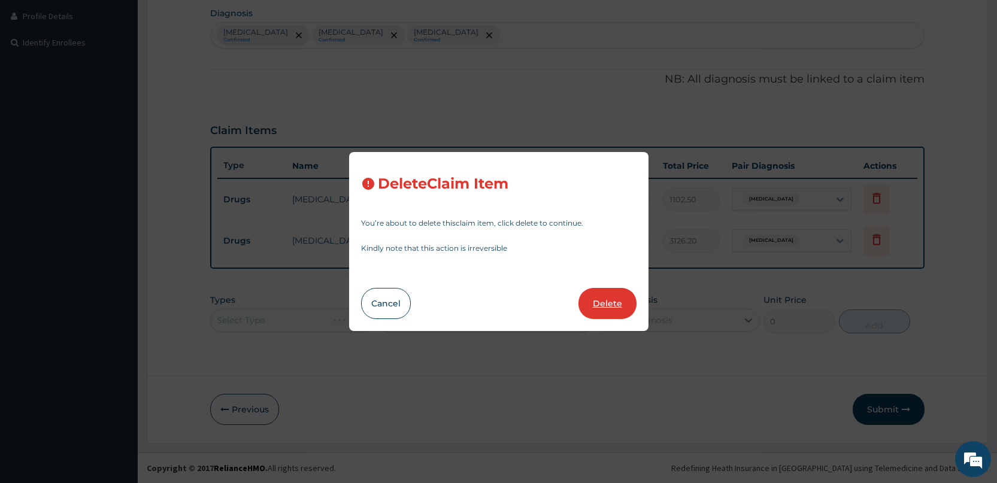
click at [598, 299] on button "Delete" at bounding box center [607, 303] width 58 height 31
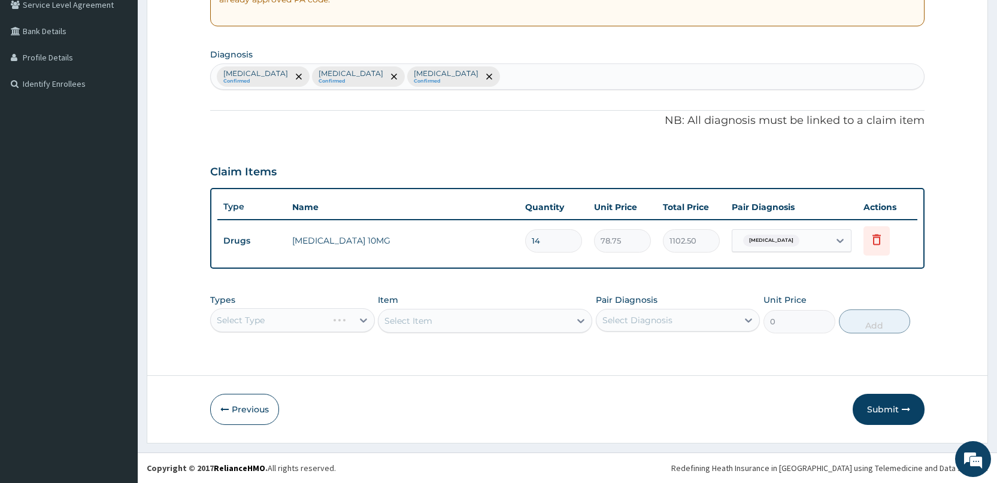
scroll to position [257, 0]
click at [871, 241] on icon at bounding box center [876, 239] width 14 height 14
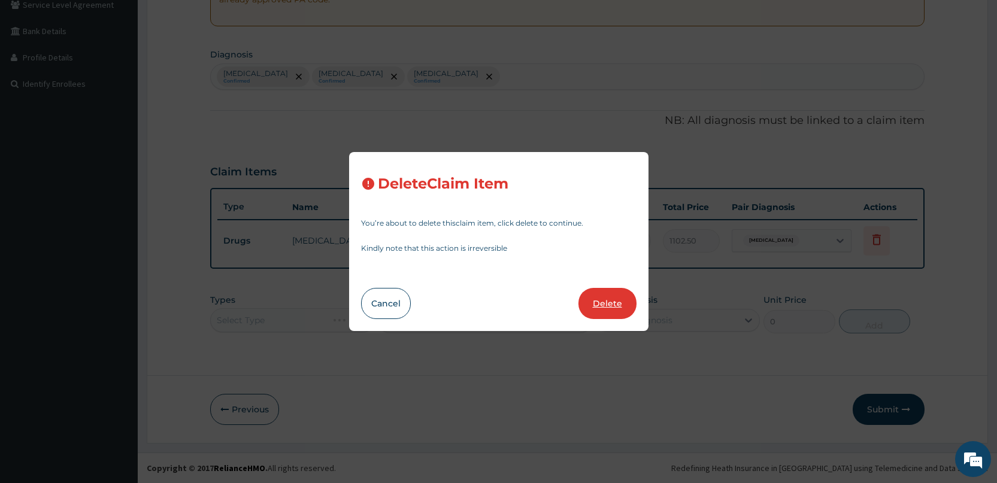
click at [614, 306] on button "Delete" at bounding box center [607, 303] width 58 height 31
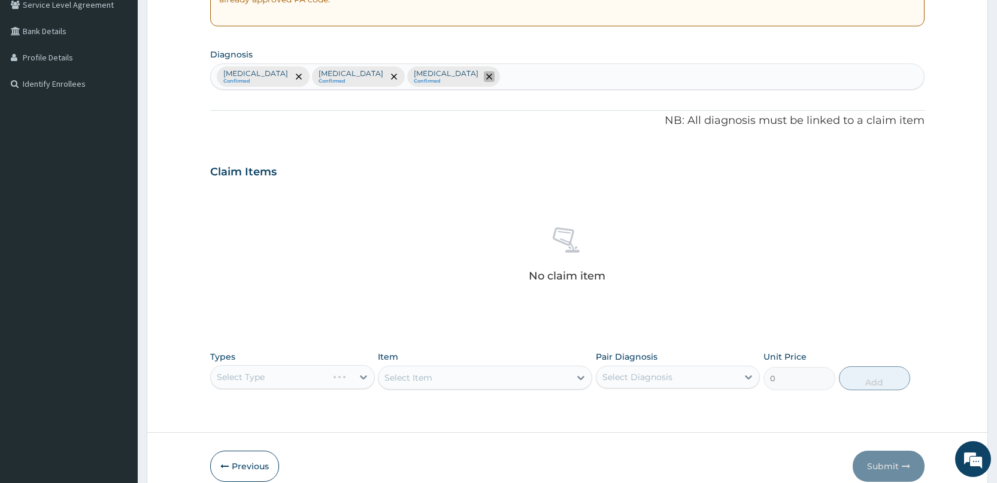
click at [486, 79] on icon "remove selection option" at bounding box center [489, 77] width 6 height 6
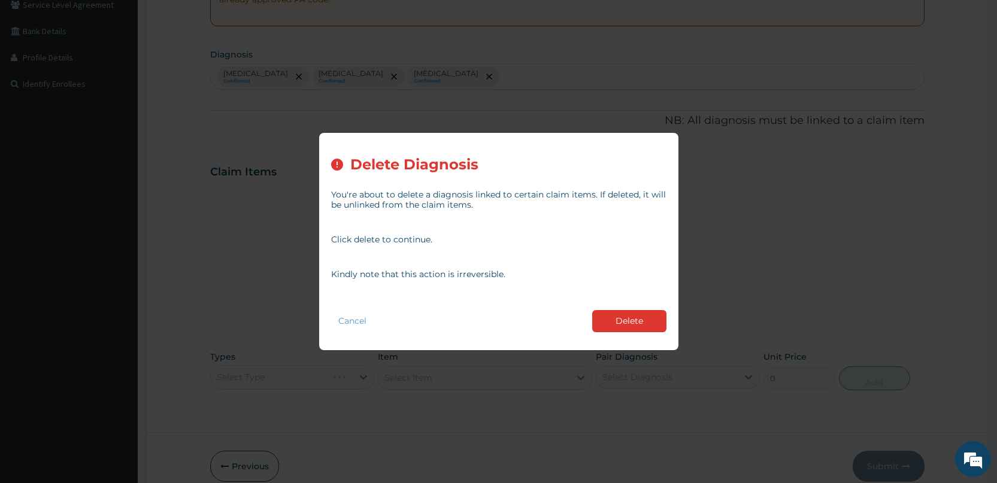
drag, startPoint x: 632, startPoint y: 326, endPoint x: 627, endPoint y: 308, distance: 18.6
click at [633, 323] on button "Delete" at bounding box center [629, 321] width 74 height 22
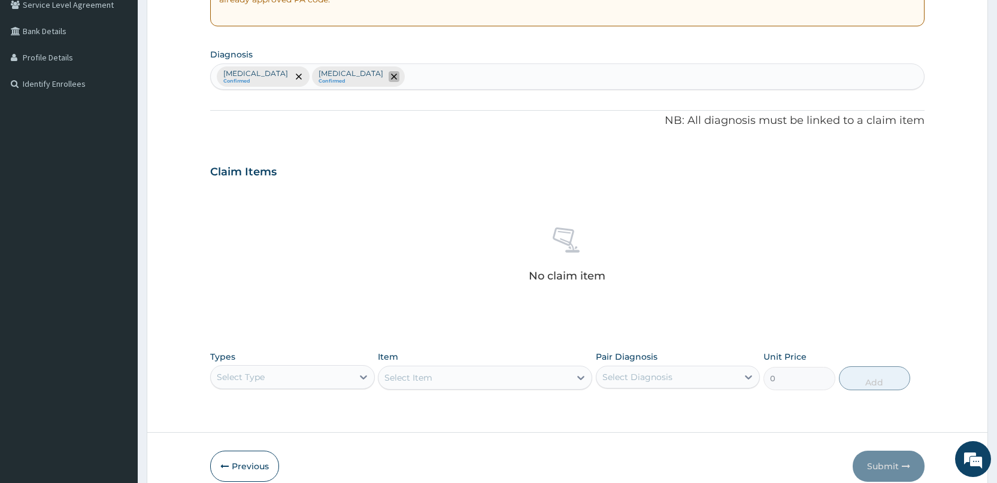
click at [391, 79] on icon "remove selection option" at bounding box center [394, 77] width 6 height 6
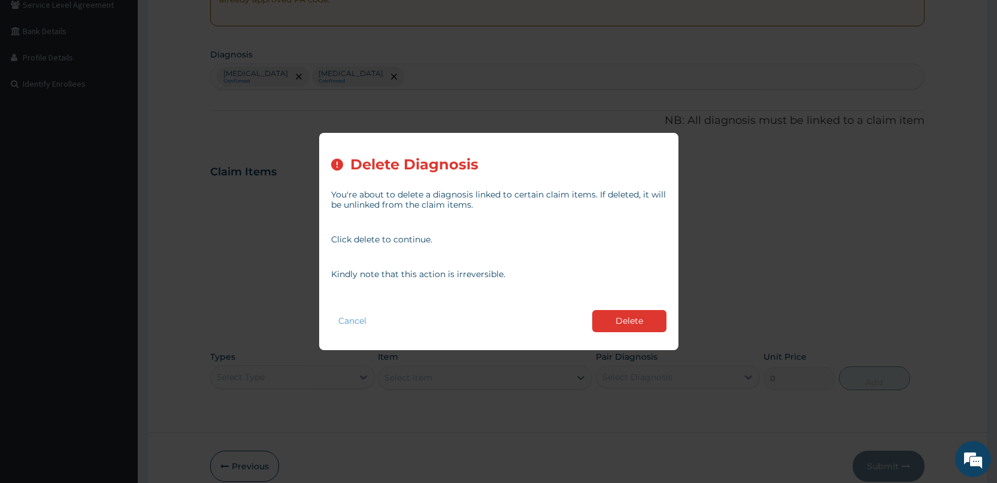
click at [626, 335] on div "Cancel Delete" at bounding box center [498, 321] width 335 height 34
click at [636, 321] on button "Delete" at bounding box center [629, 321] width 74 height 22
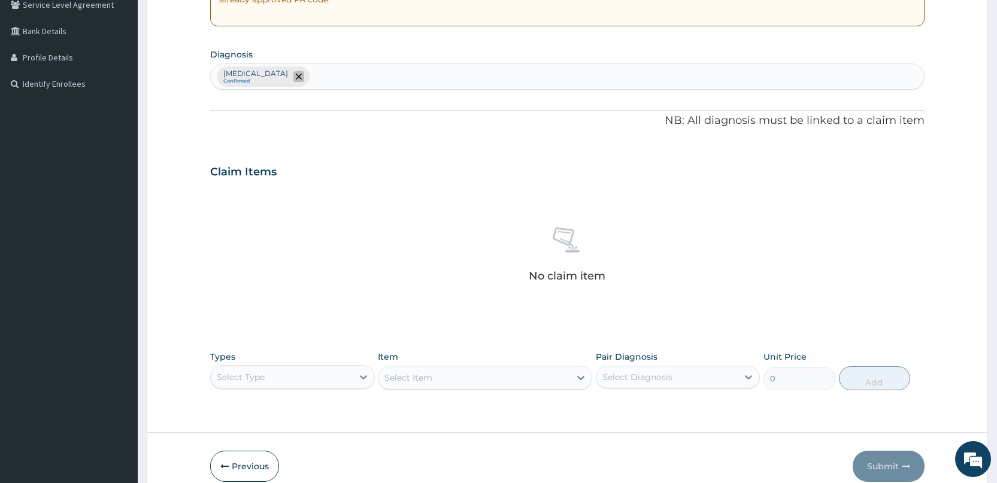
click at [296, 74] on icon "remove selection option" at bounding box center [299, 77] width 6 height 6
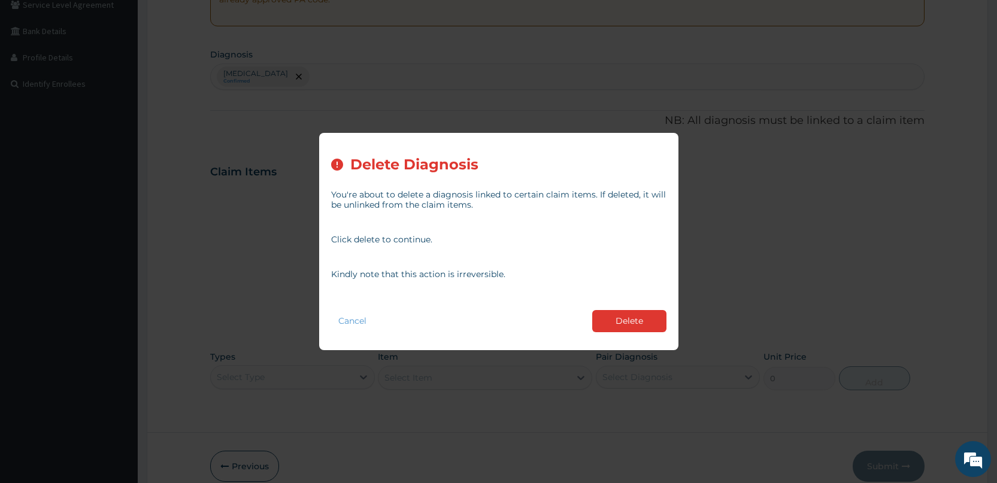
drag, startPoint x: 647, startPoint y: 314, endPoint x: 628, endPoint y: 310, distance: 19.5
click at [645, 314] on button "Delete" at bounding box center [629, 321] width 74 height 22
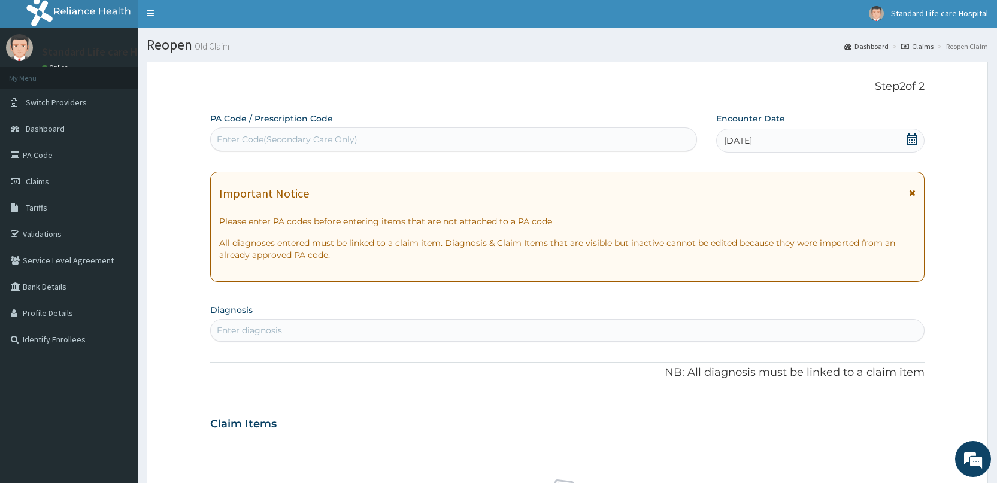
scroll to position [0, 0]
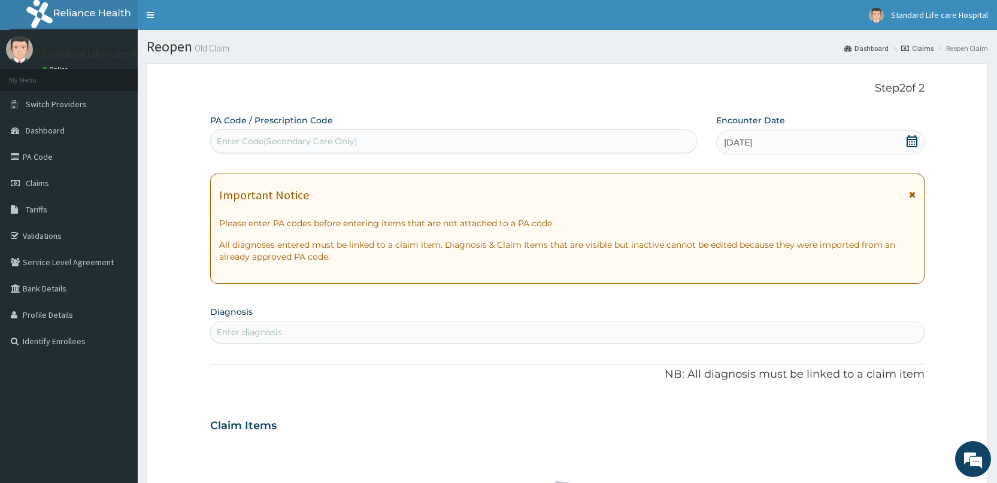
click at [280, 327] on div "Enter diagnosis" at bounding box center [249, 332] width 65 height 12
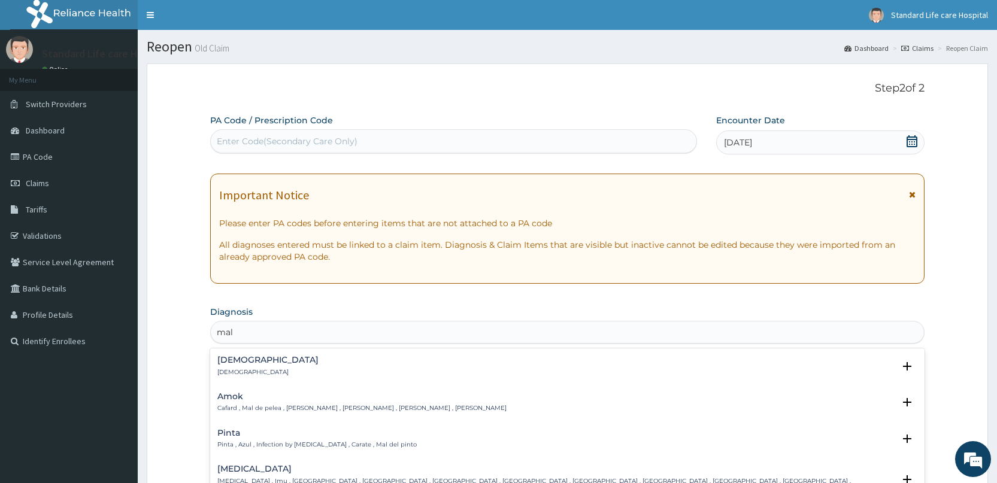
type input "mala"
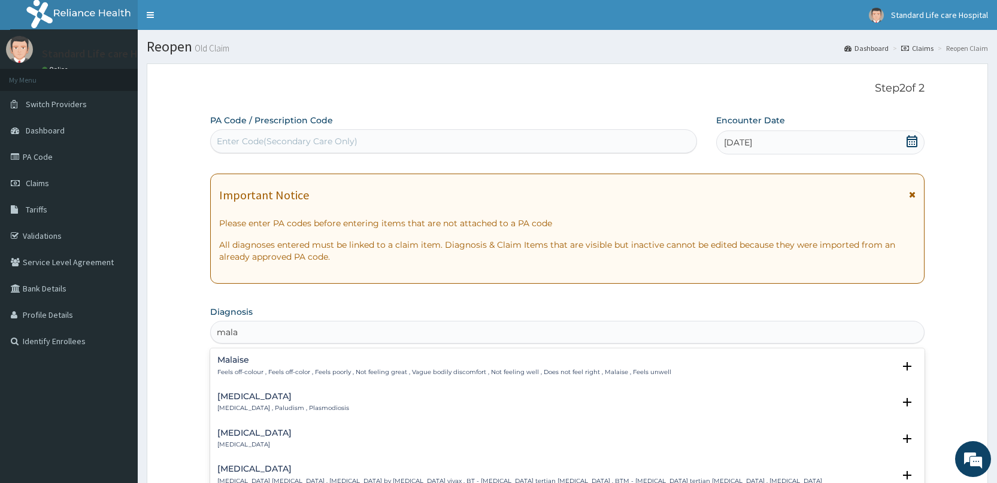
click at [235, 399] on h4 "Malaria" at bounding box center [283, 396] width 132 height 9
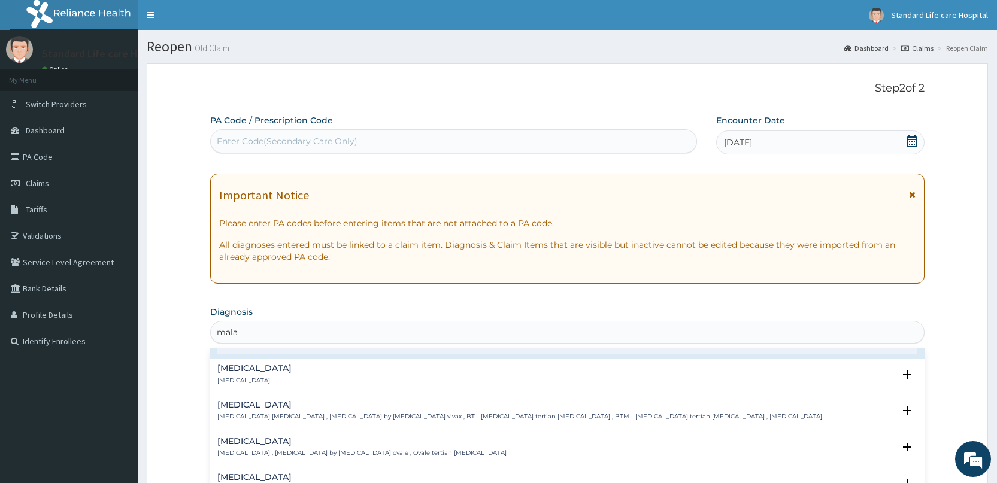
scroll to position [120, 0]
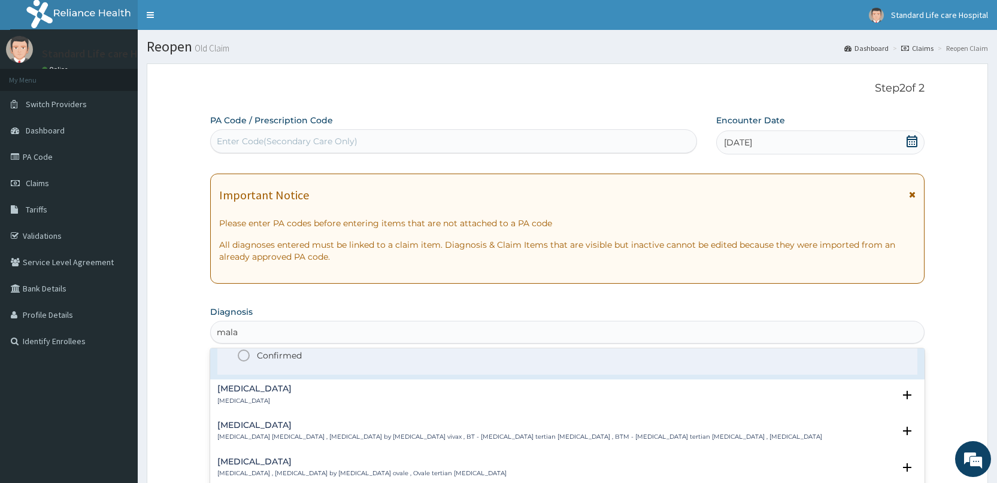
click at [244, 356] on icon "status option filled" at bounding box center [244, 355] width 14 height 14
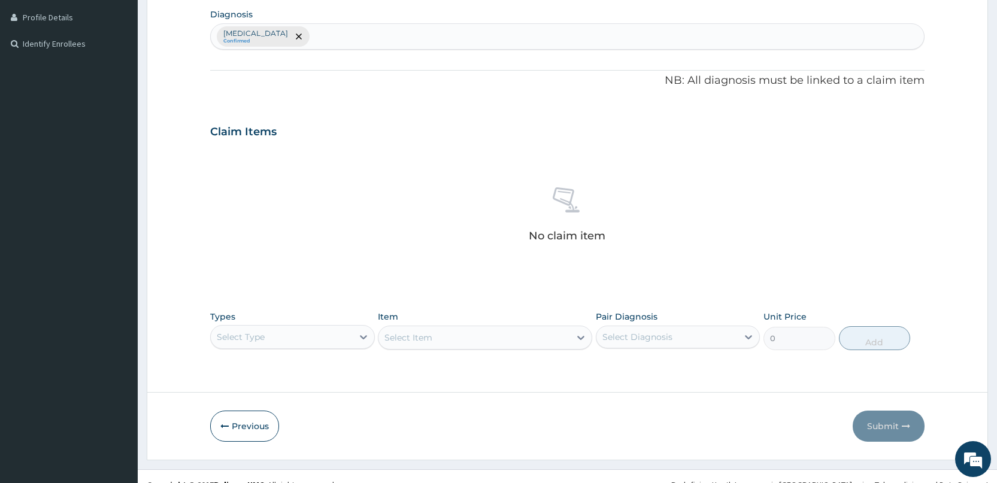
scroll to position [299, 0]
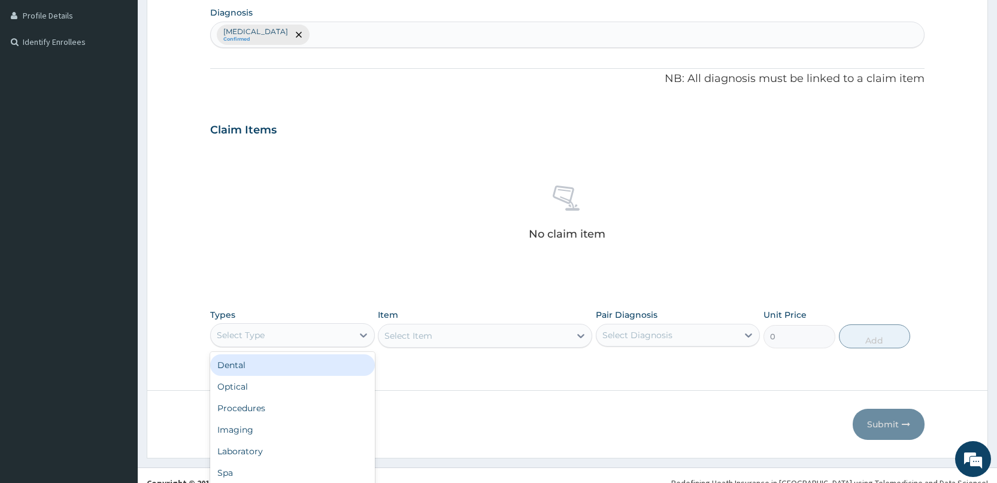
drag, startPoint x: 293, startPoint y: 331, endPoint x: 287, endPoint y: 354, distance: 24.3
click at [293, 332] on div "option Dental focused, 1 of 10. 10 results available. Use Up and Down to choose…" at bounding box center [292, 335] width 164 height 24
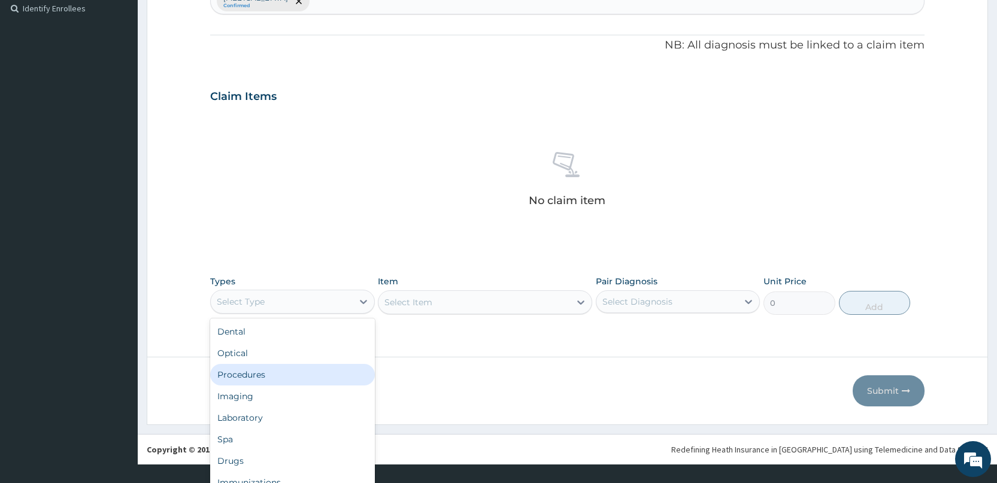
click at [258, 378] on div "Procedures" at bounding box center [292, 375] width 164 height 22
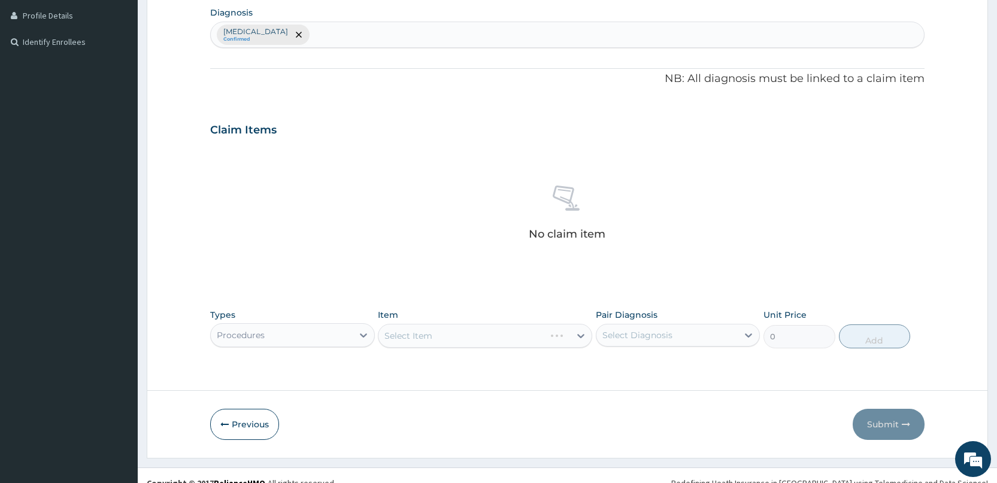
scroll to position [314, 0]
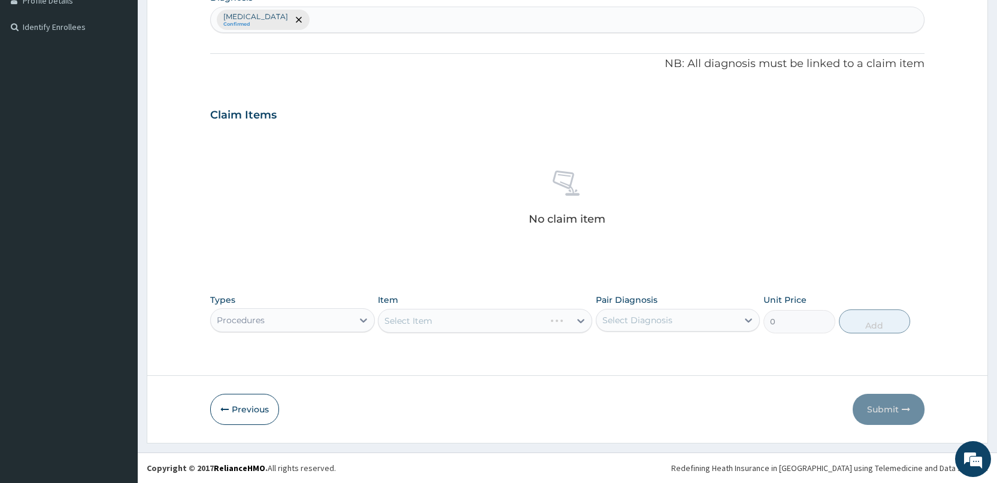
click at [418, 316] on div "Select Item" at bounding box center [485, 321] width 214 height 24
click at [414, 322] on div "Select Item" at bounding box center [474, 320] width 192 height 19
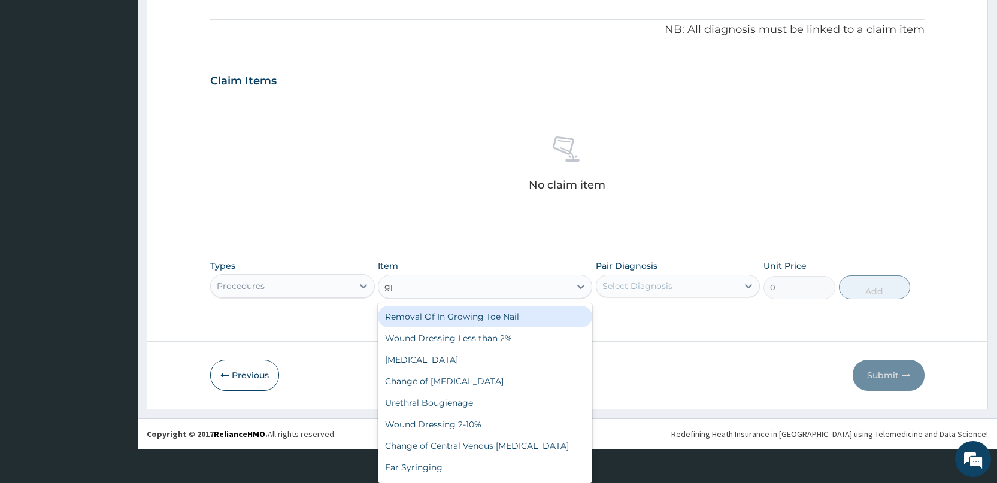
scroll to position [0, 0]
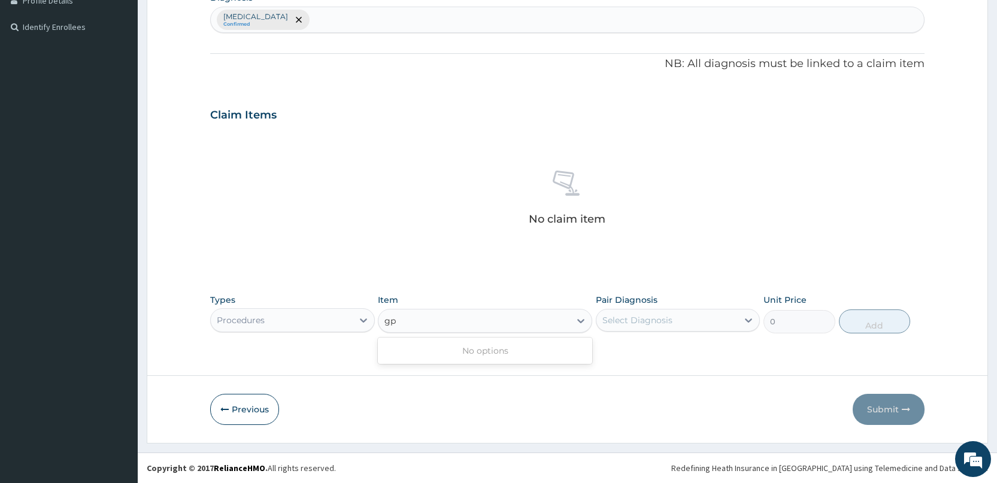
type input "g"
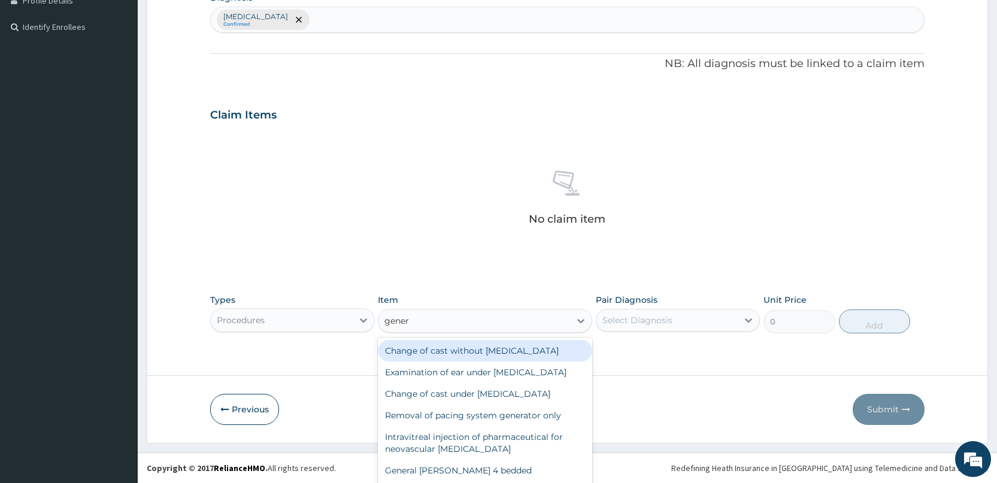
type input "genera"
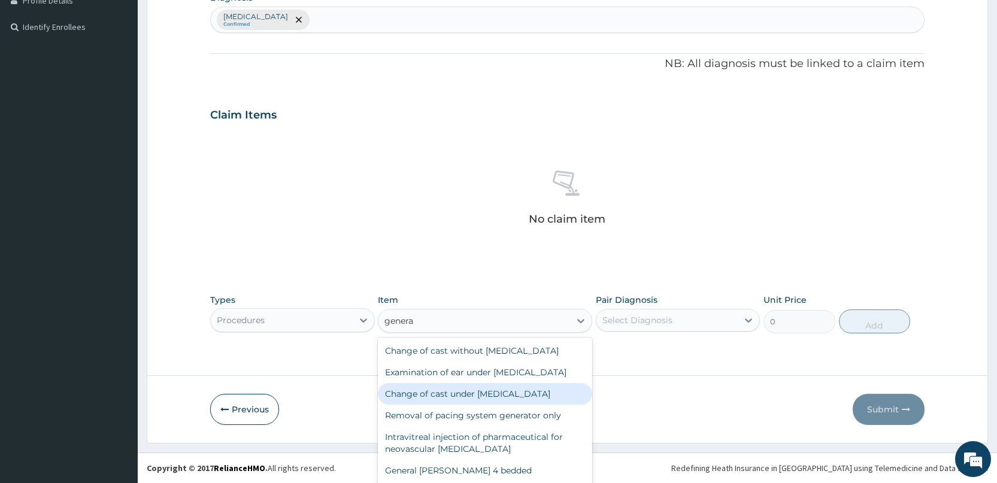
scroll to position [120, 0]
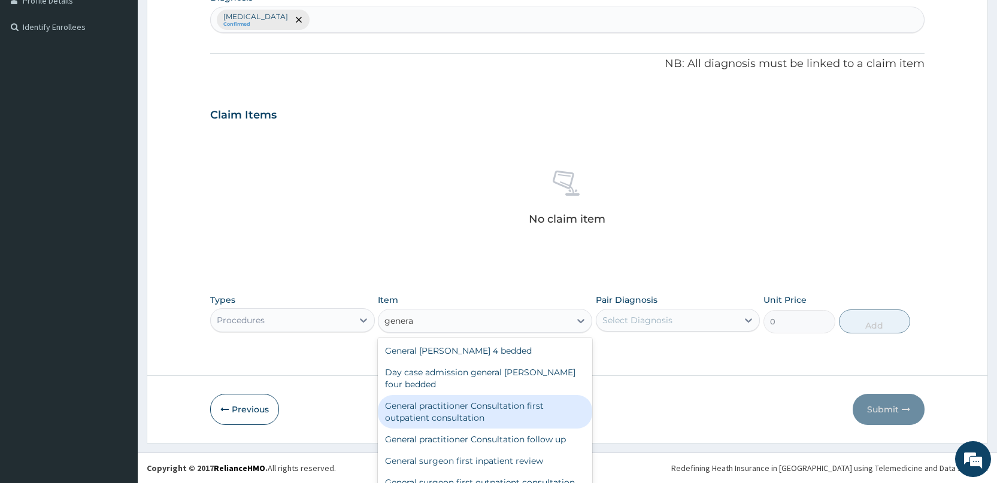
click at [453, 429] on div "General practitioner Consultation first outpatient consultation" at bounding box center [485, 412] width 214 height 34
type input "3000"
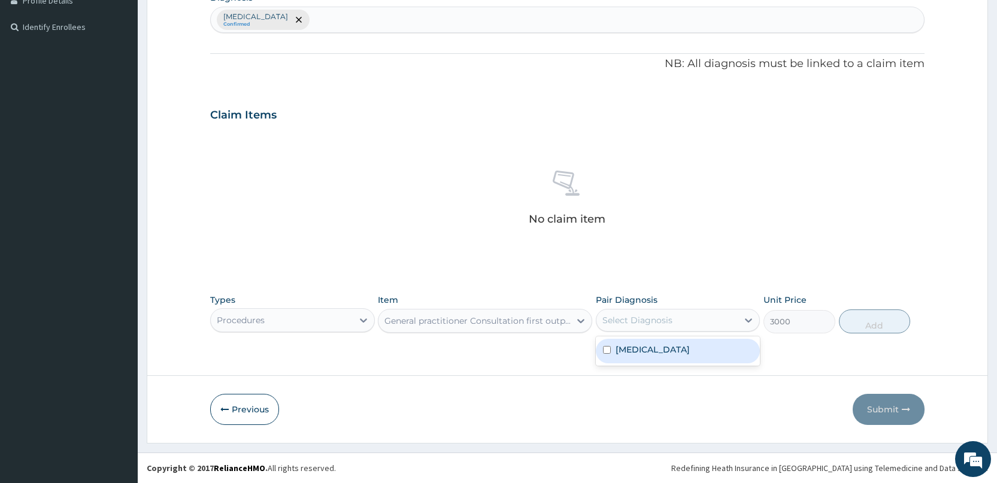
drag, startPoint x: 642, startPoint y: 311, endPoint x: 627, endPoint y: 338, distance: 31.1
click at [638, 323] on div "Select Diagnosis" at bounding box center [666, 320] width 141 height 19
click at [624, 345] on label "Malaria" at bounding box center [653, 350] width 74 height 12
checkbox input "true"
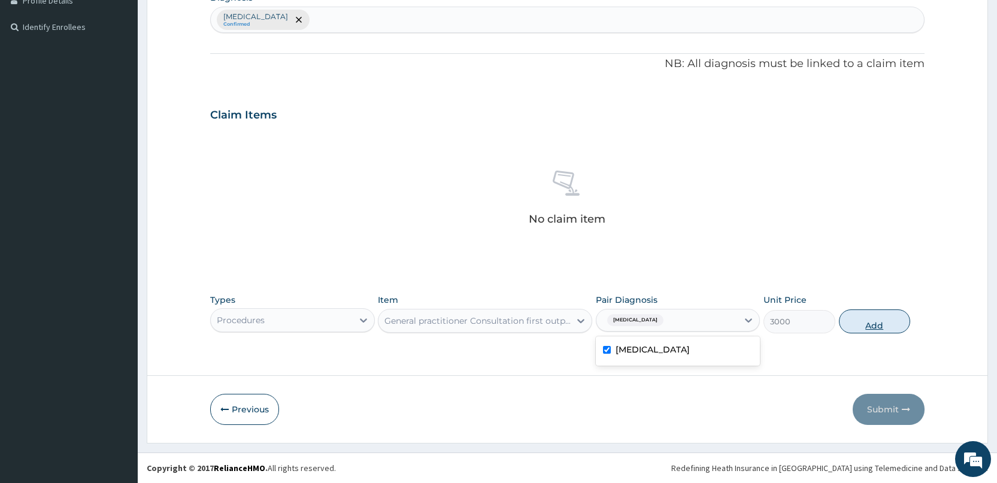
click at [870, 322] on button "Add" at bounding box center [874, 322] width 71 height 24
type input "0"
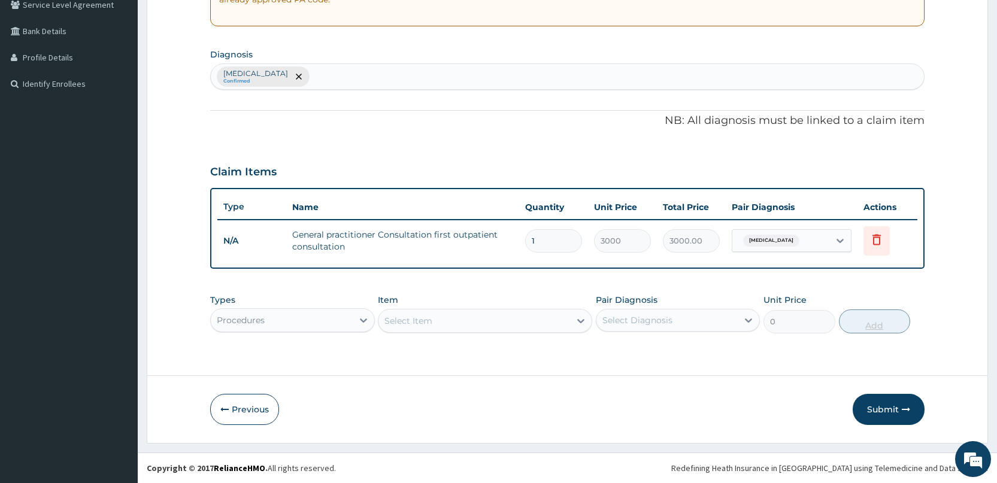
scroll to position [257, 0]
click at [884, 411] on button "Submit" at bounding box center [889, 409] width 72 height 31
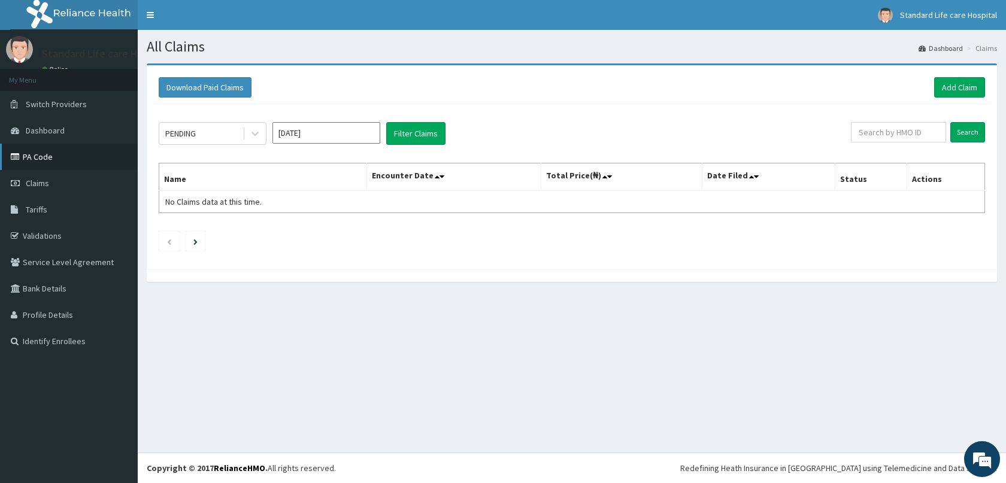
click at [48, 159] on link "PA Code" at bounding box center [69, 157] width 138 height 26
